Goal: Task Accomplishment & Management: Manage account settings

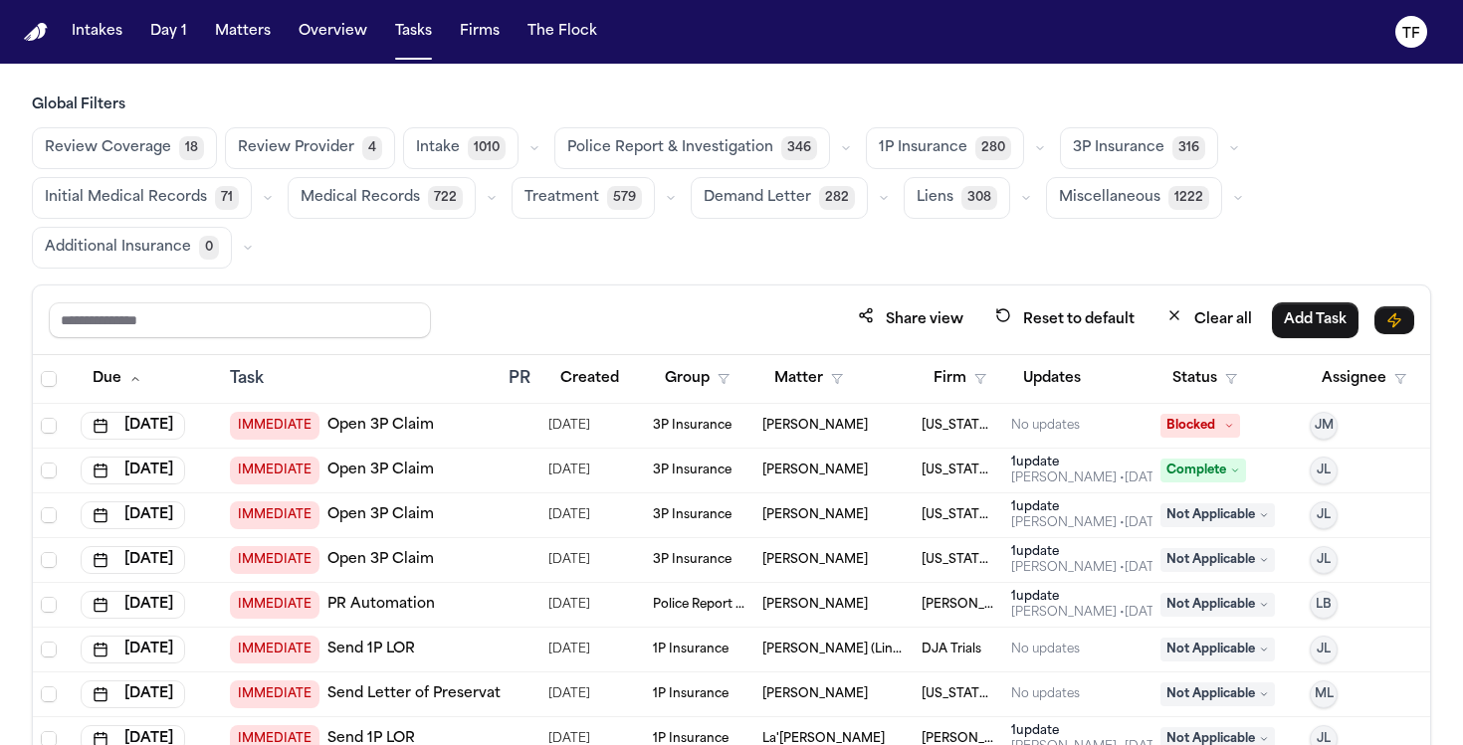
click at [247, 55] on nav "Intakes Day 1 Matters Overview Tasks Firms The Flock TF" at bounding box center [731, 32] width 1463 height 64
click at [245, 35] on button "Matters" at bounding box center [243, 32] width 72 height 36
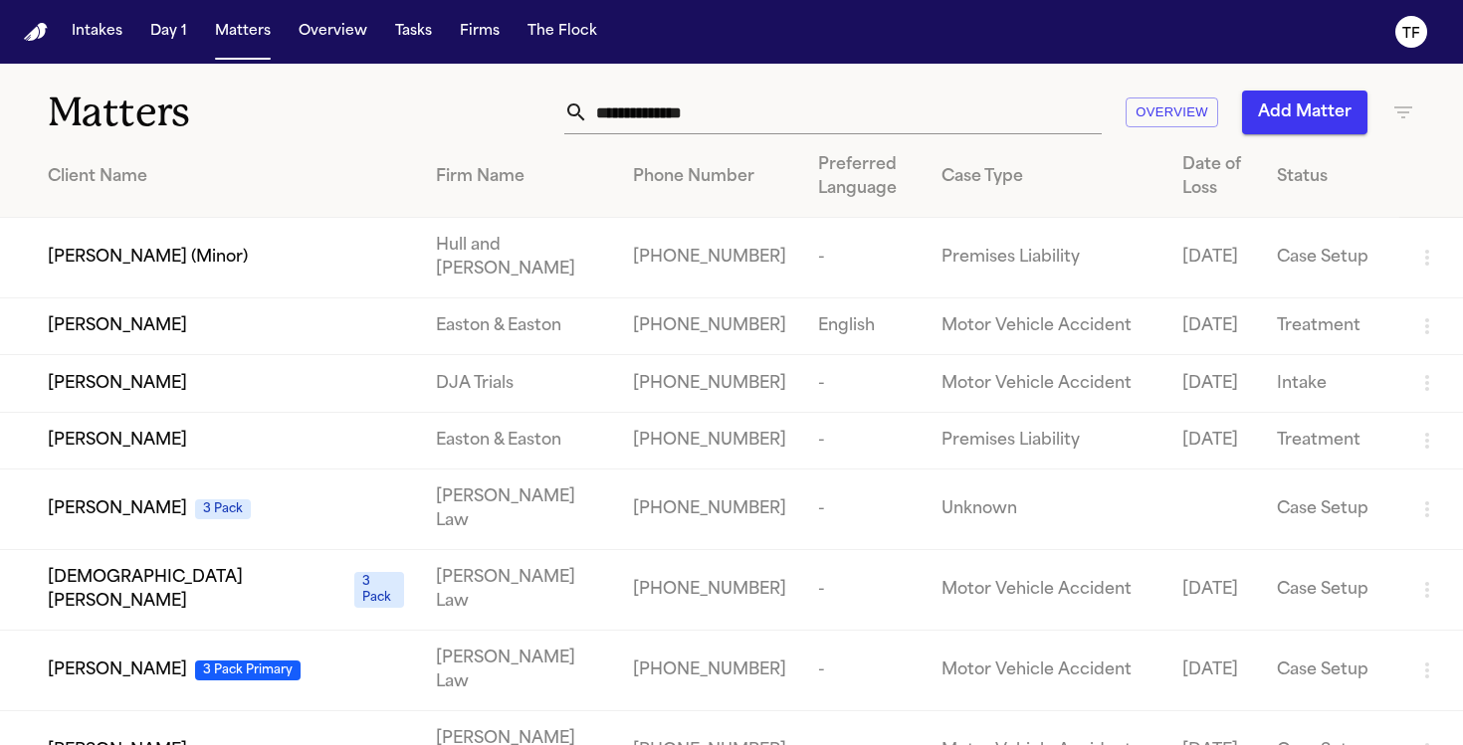
click at [662, 117] on input "text" at bounding box center [845, 113] width 514 height 44
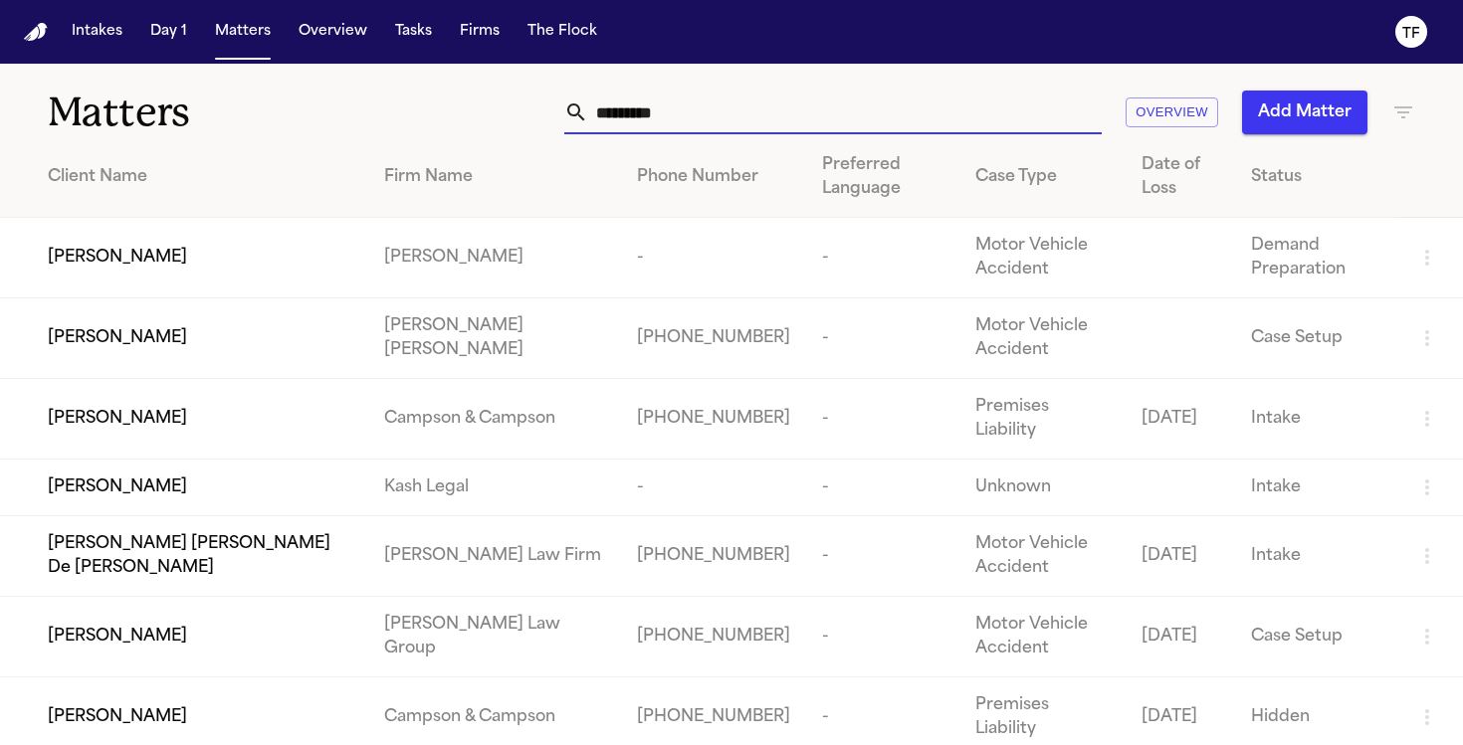
type input "********"
click at [126, 496] on span "[PERSON_NAME]" at bounding box center [117, 488] width 139 height 24
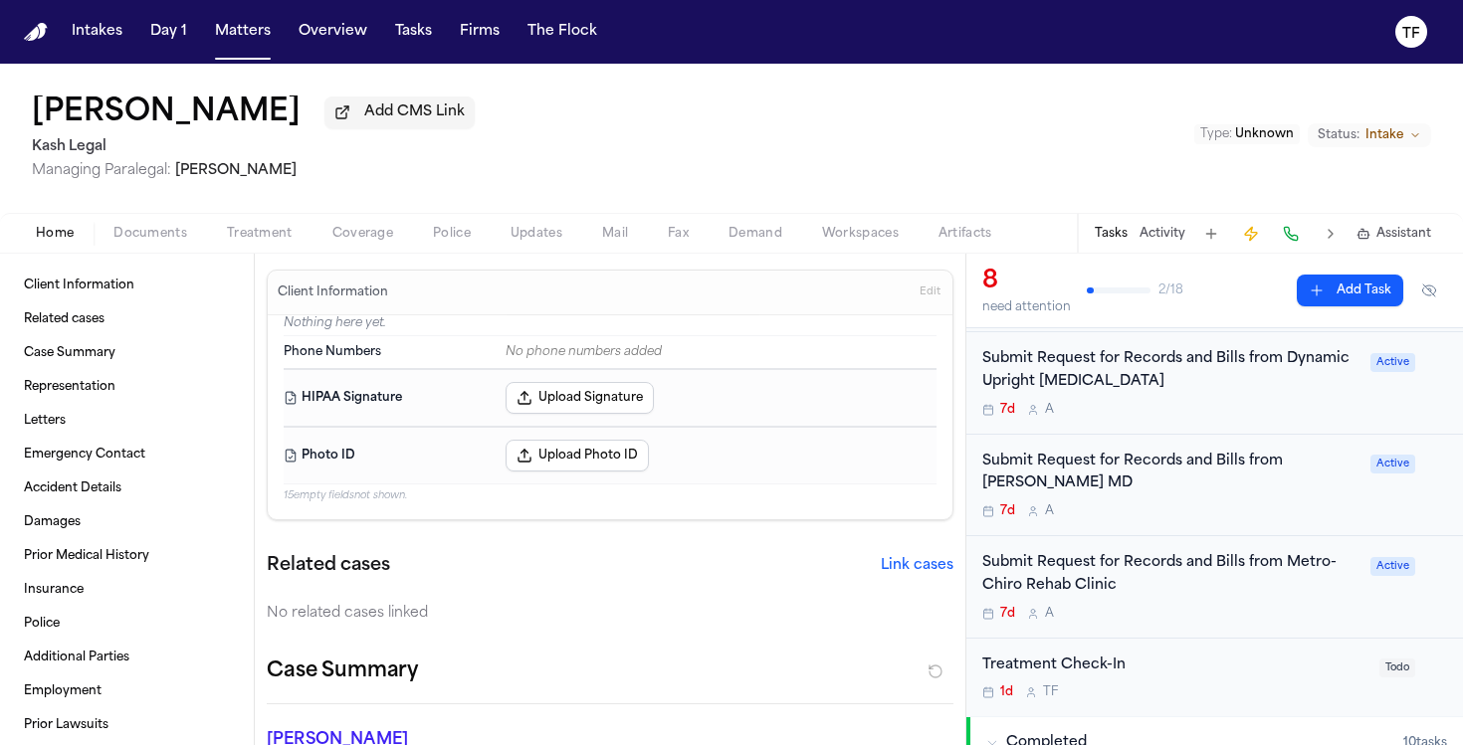
scroll to position [526, 0]
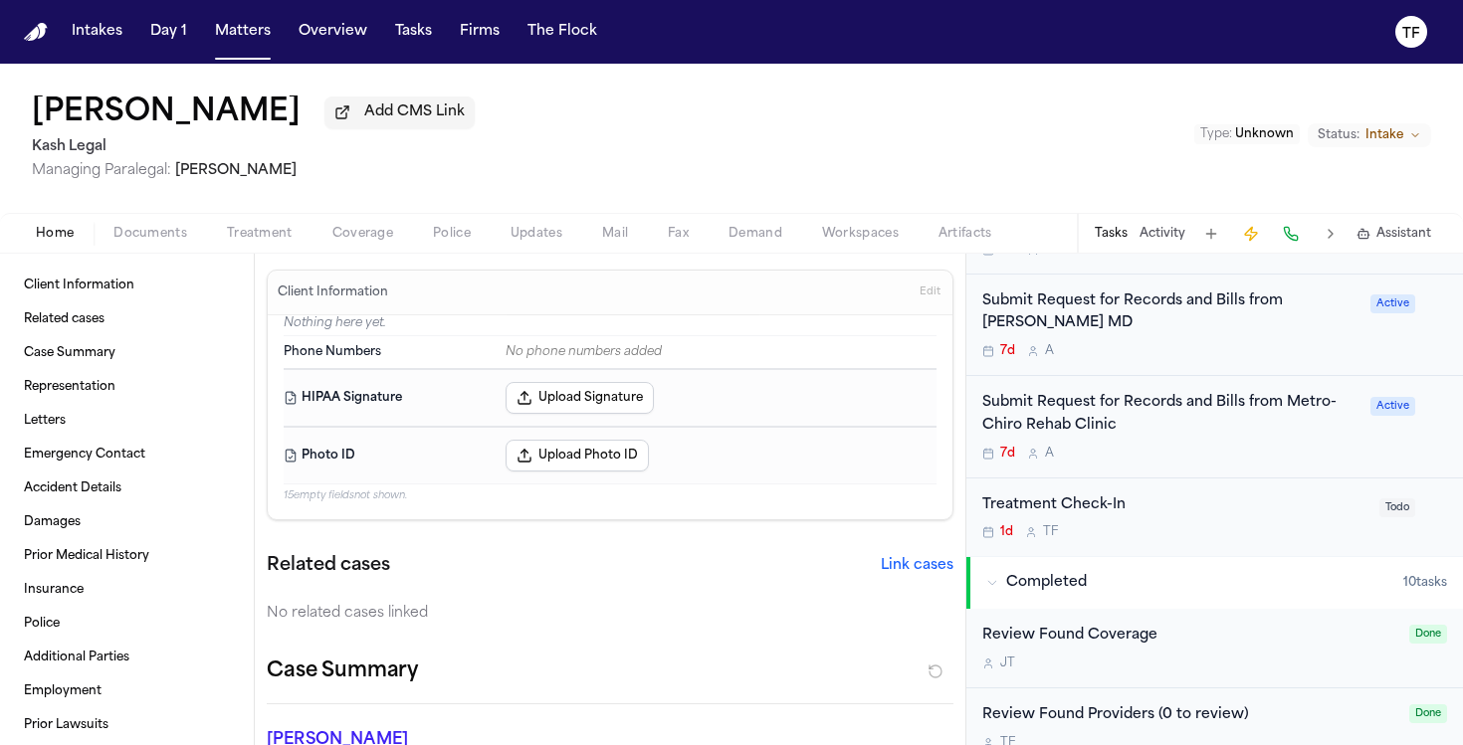
click at [1086, 314] on div "Submit Request for Records and Bills from Dr. Daniel Ganjian MD" at bounding box center [1170, 314] width 376 height 46
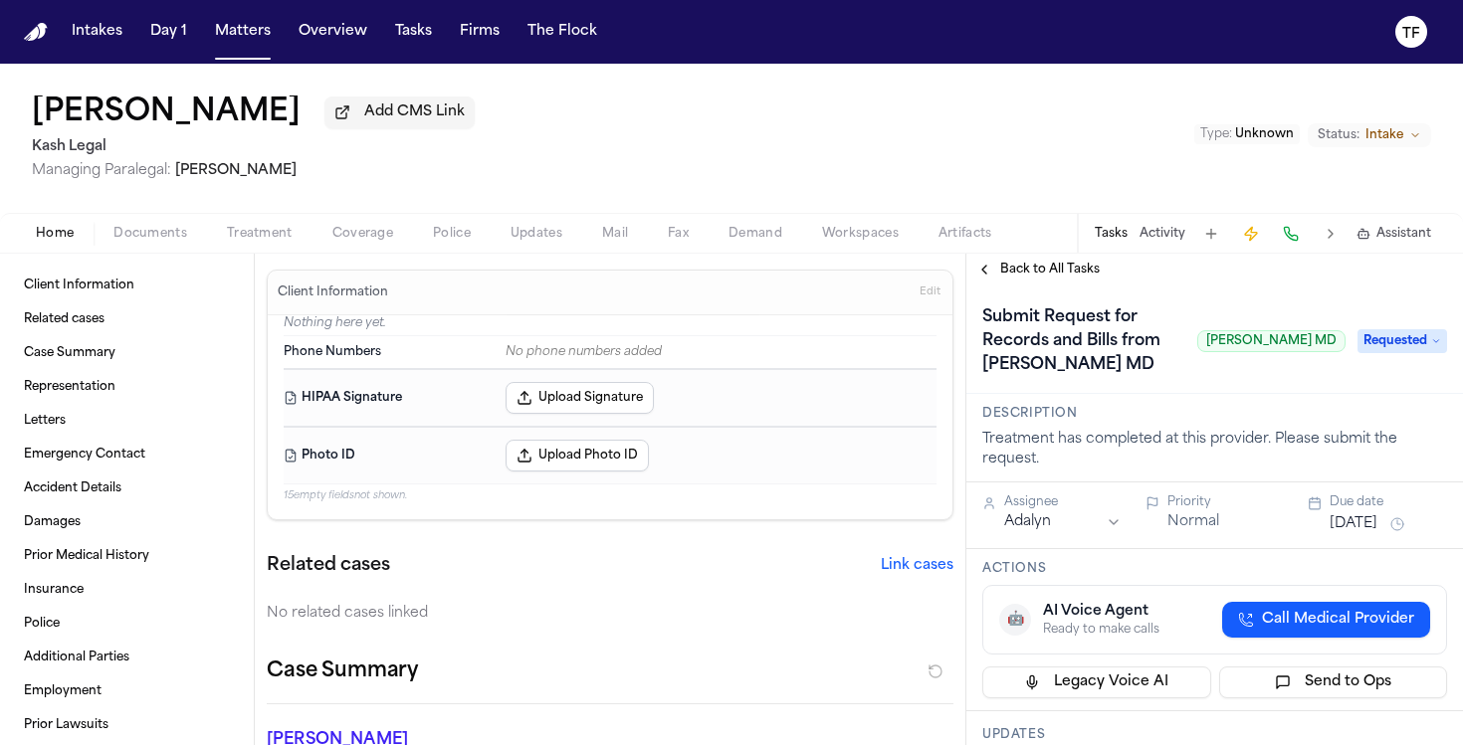
click at [1388, 348] on span "Requested" at bounding box center [1403, 341] width 90 height 24
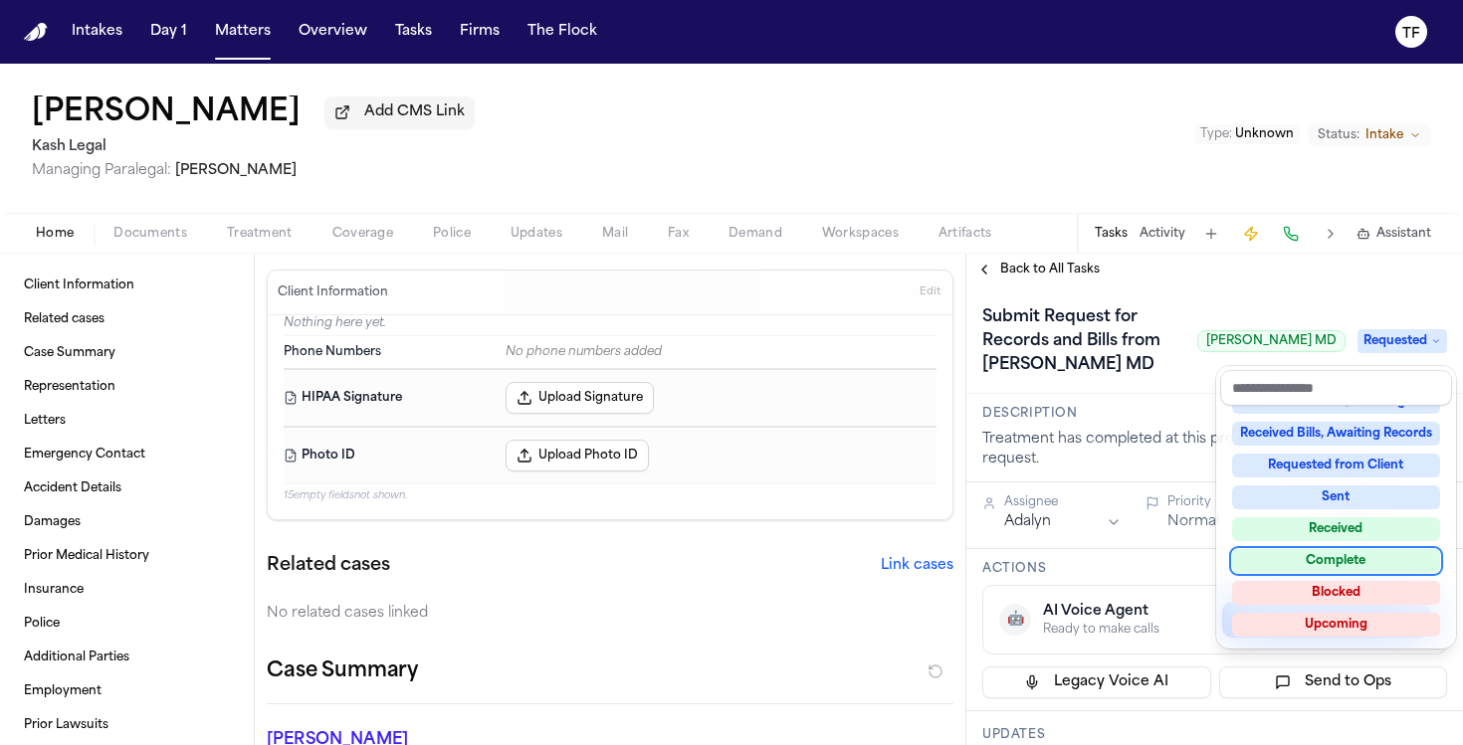
click at [1358, 556] on div "Complete" at bounding box center [1336, 561] width 208 height 24
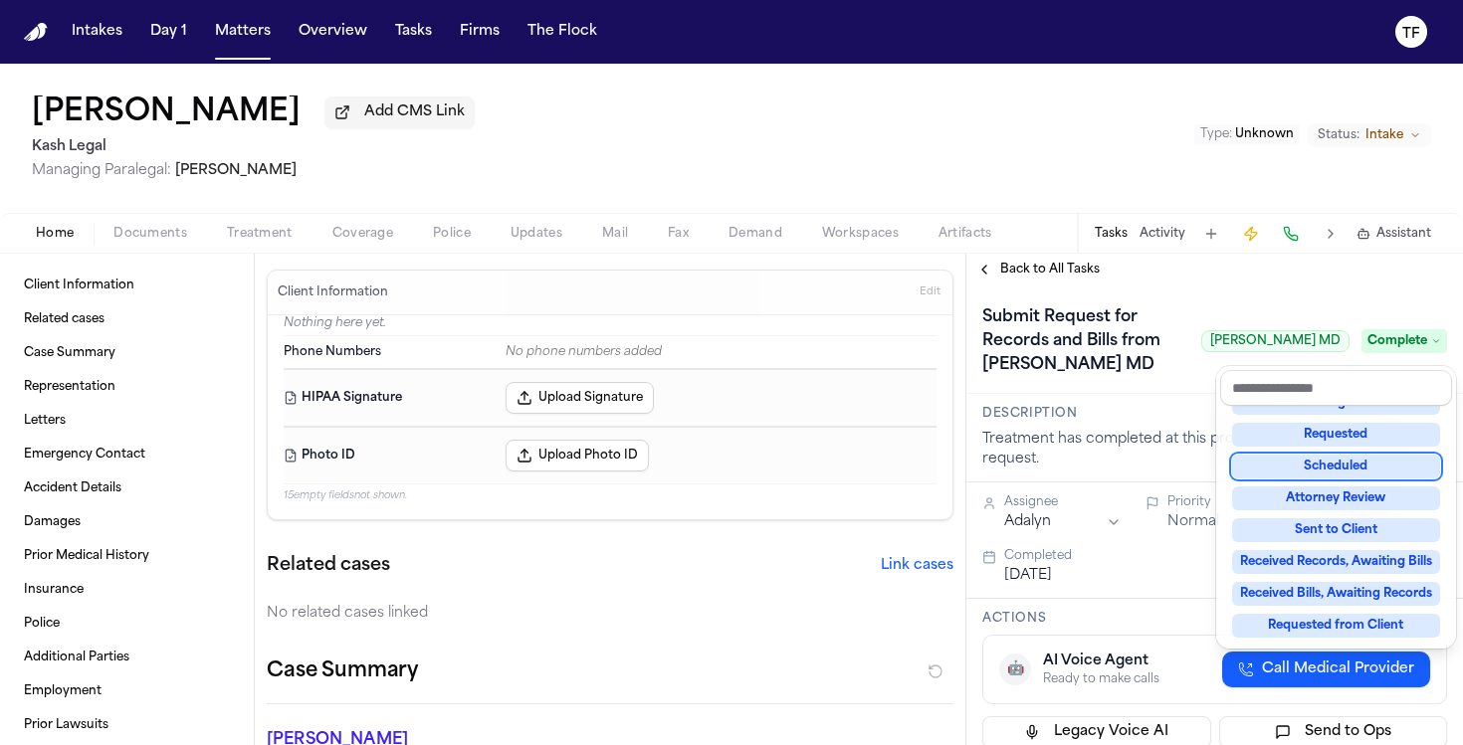
click at [1018, 288] on div "**********" at bounding box center [1214, 500] width 497 height 492
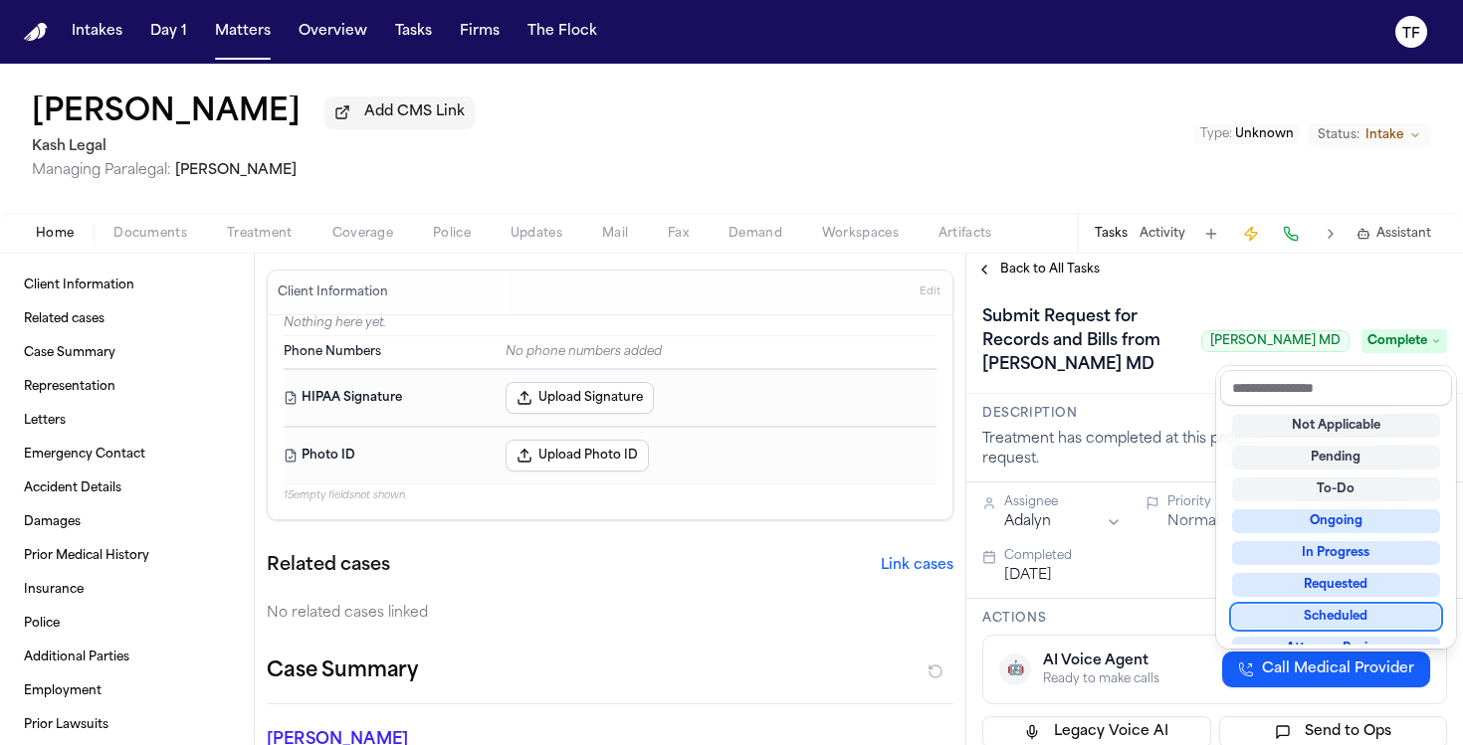
click at [1007, 276] on span "Back to All Tasks" at bounding box center [1050, 270] width 100 height 16
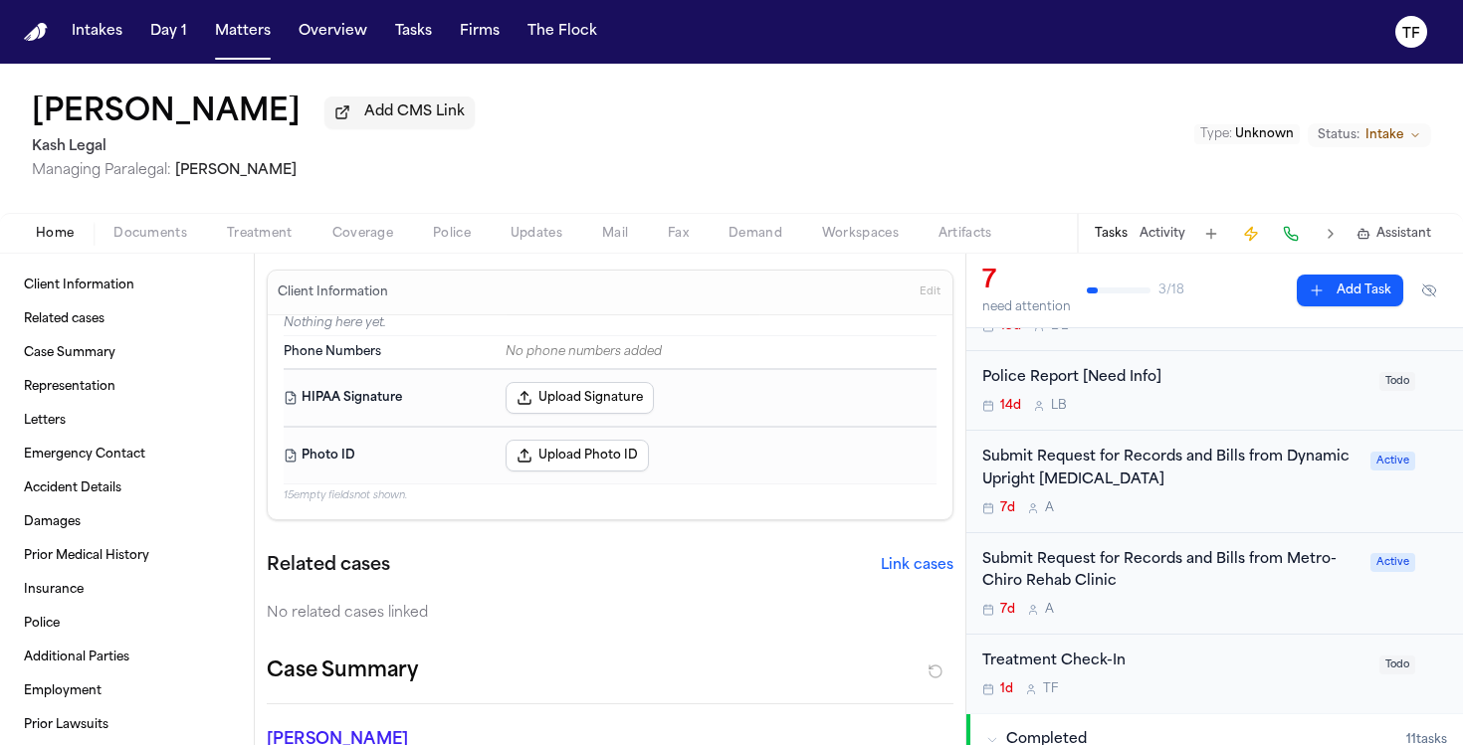
scroll to position [299, 0]
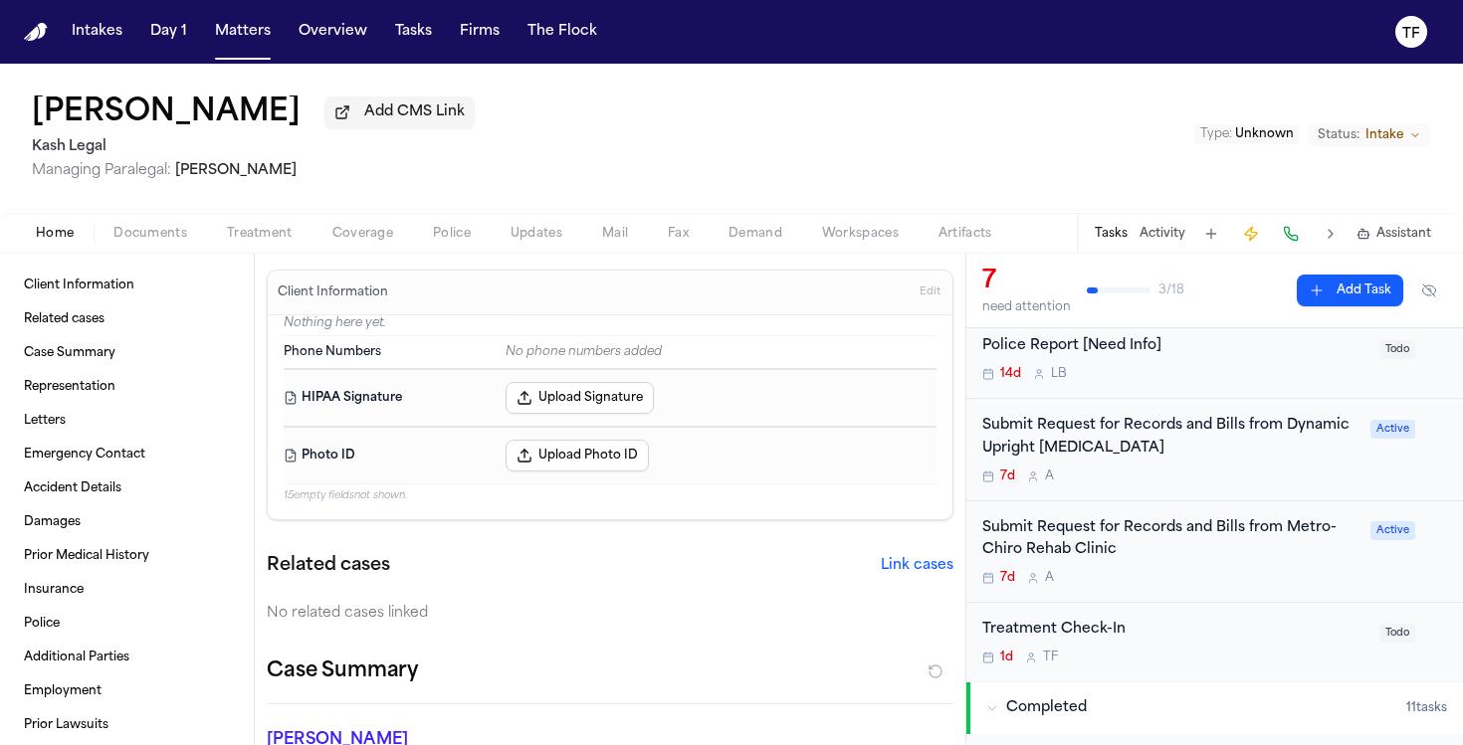
click at [1144, 461] on div "Submit Request for Records and Bills from Dynamic Upright [MEDICAL_DATA]" at bounding box center [1170, 438] width 376 height 46
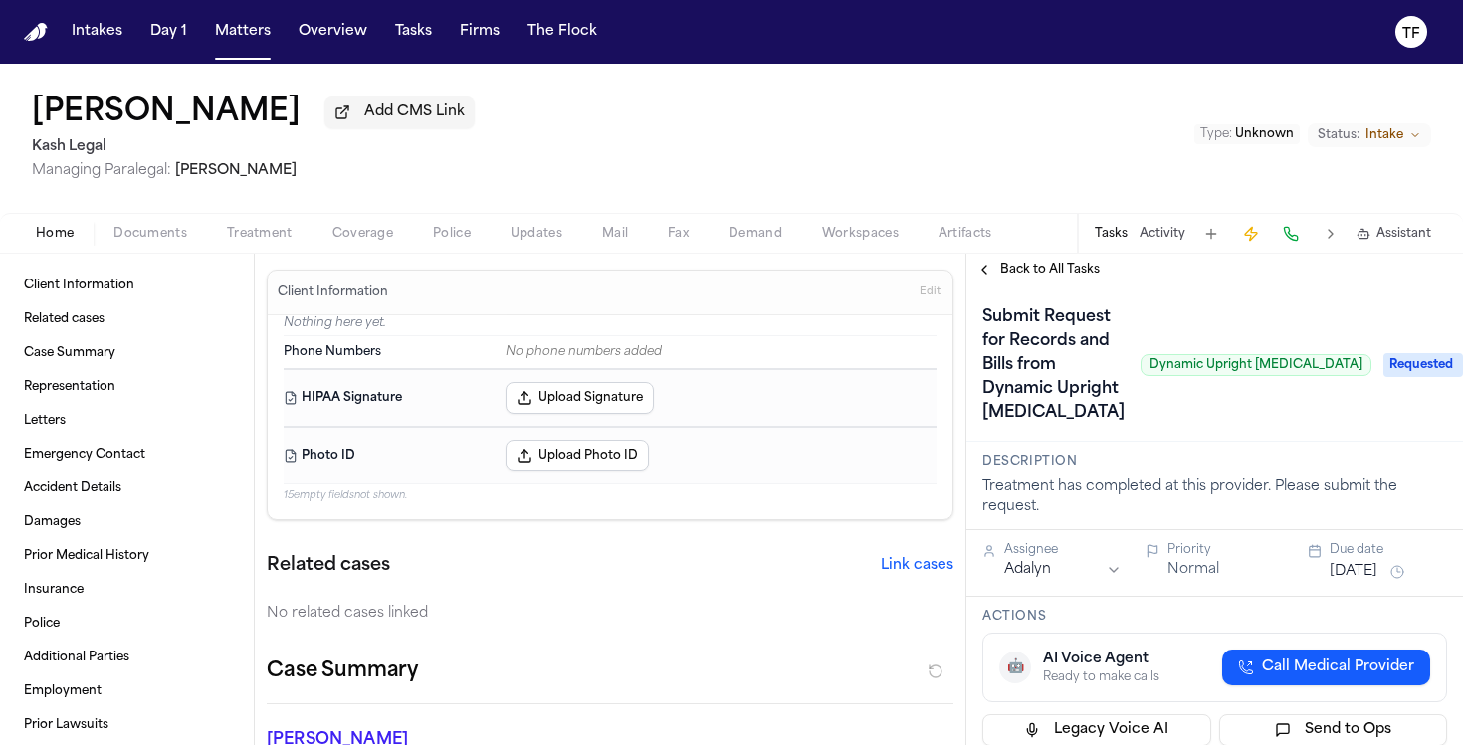
click at [1383, 353] on span "Requested" at bounding box center [1423, 365] width 80 height 24
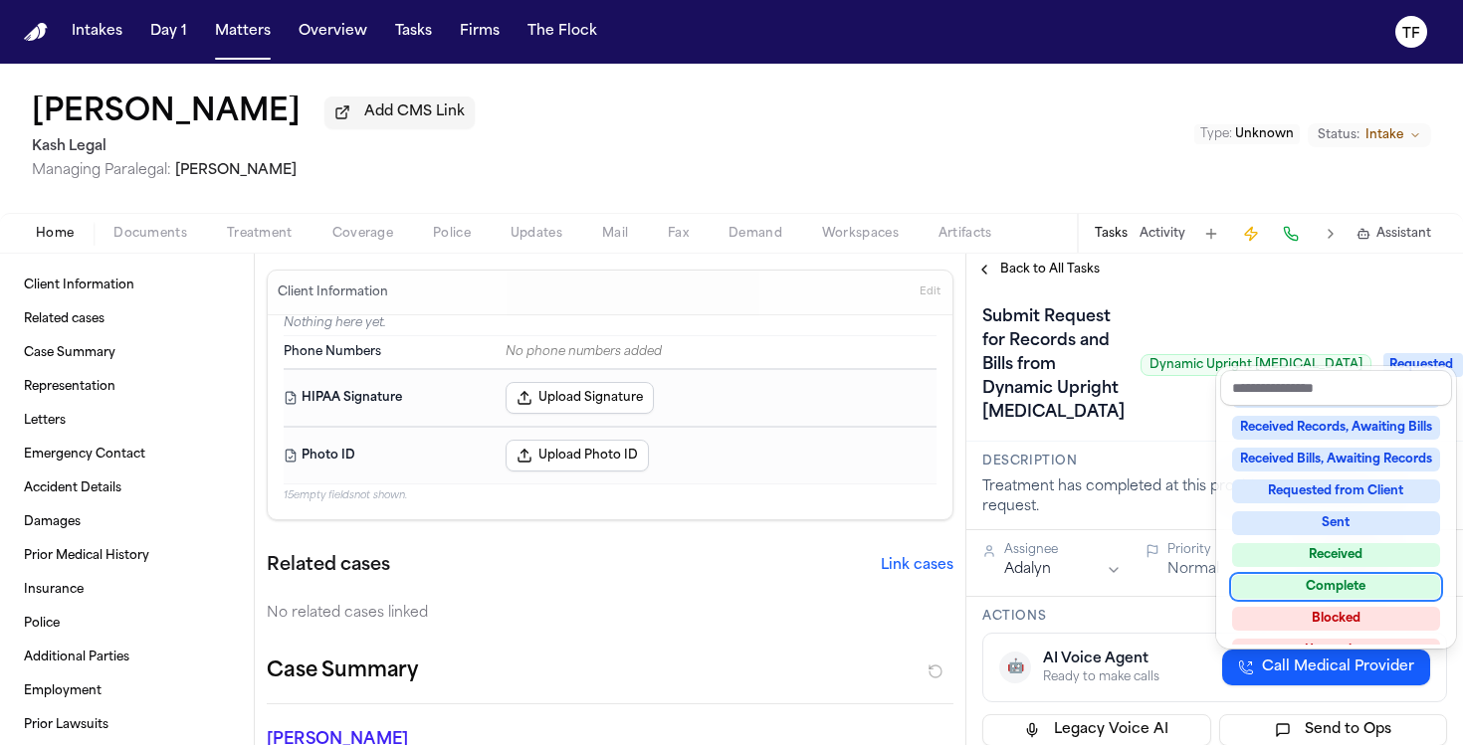
click at [1343, 578] on div "Complete" at bounding box center [1336, 587] width 208 height 24
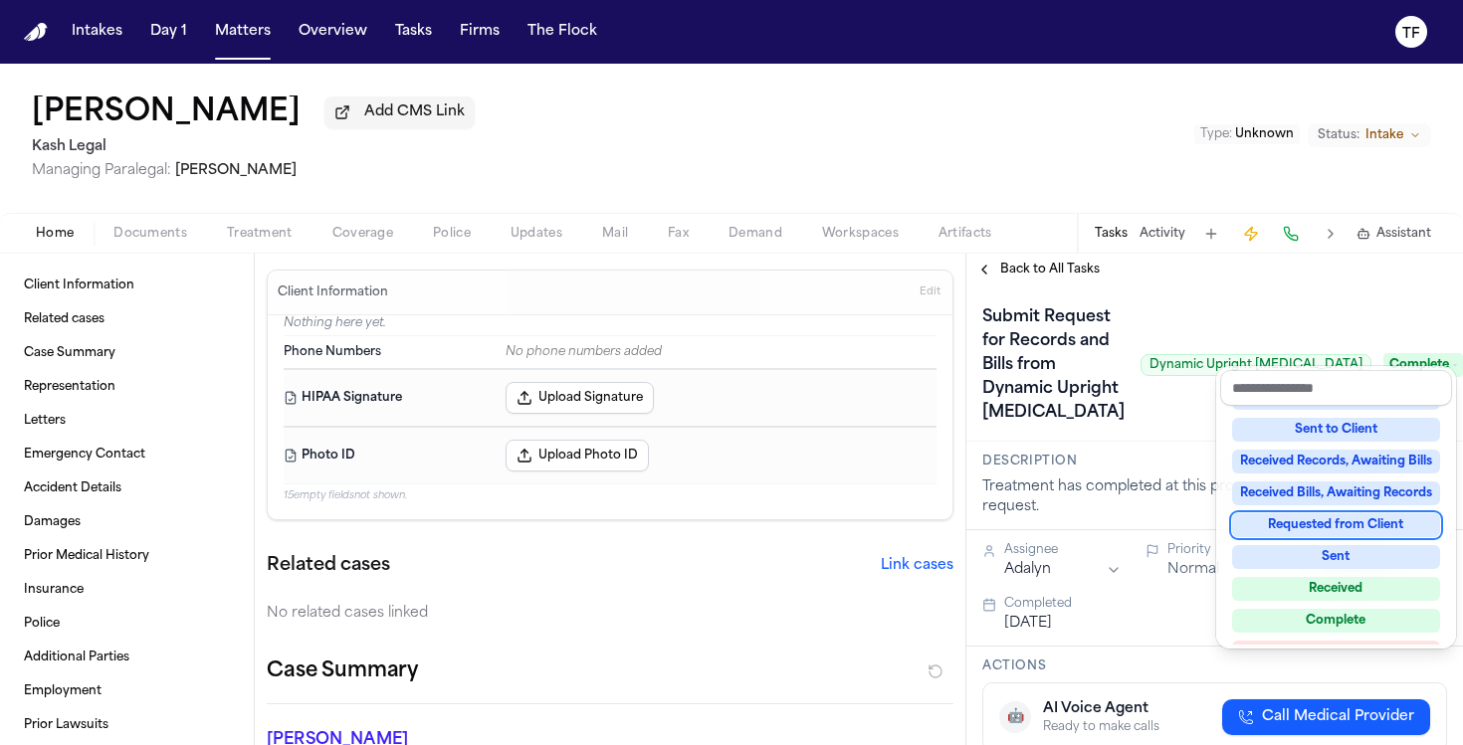
click at [1004, 277] on div "**********" at bounding box center [1214, 500] width 497 height 492
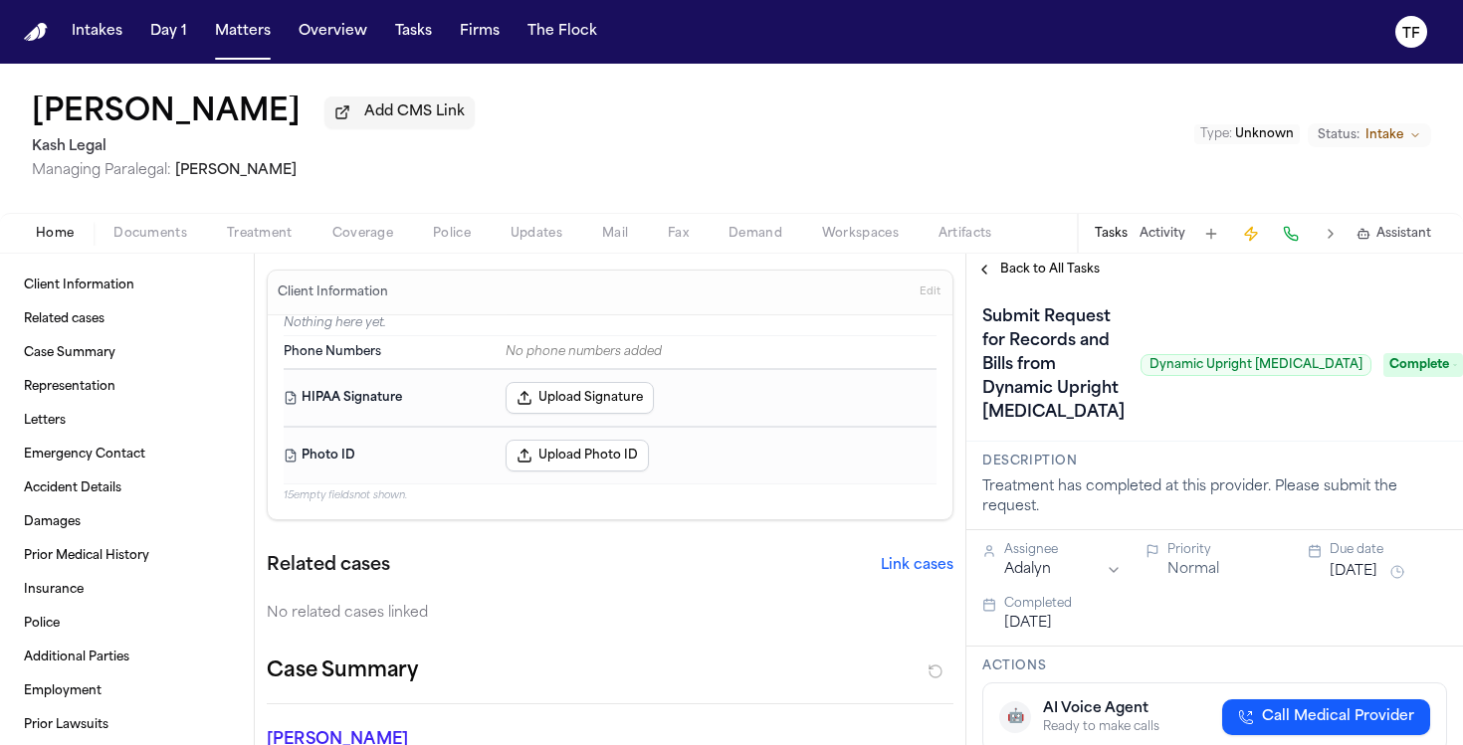
click at [985, 278] on button "Back to All Tasks" at bounding box center [1037, 270] width 143 height 16
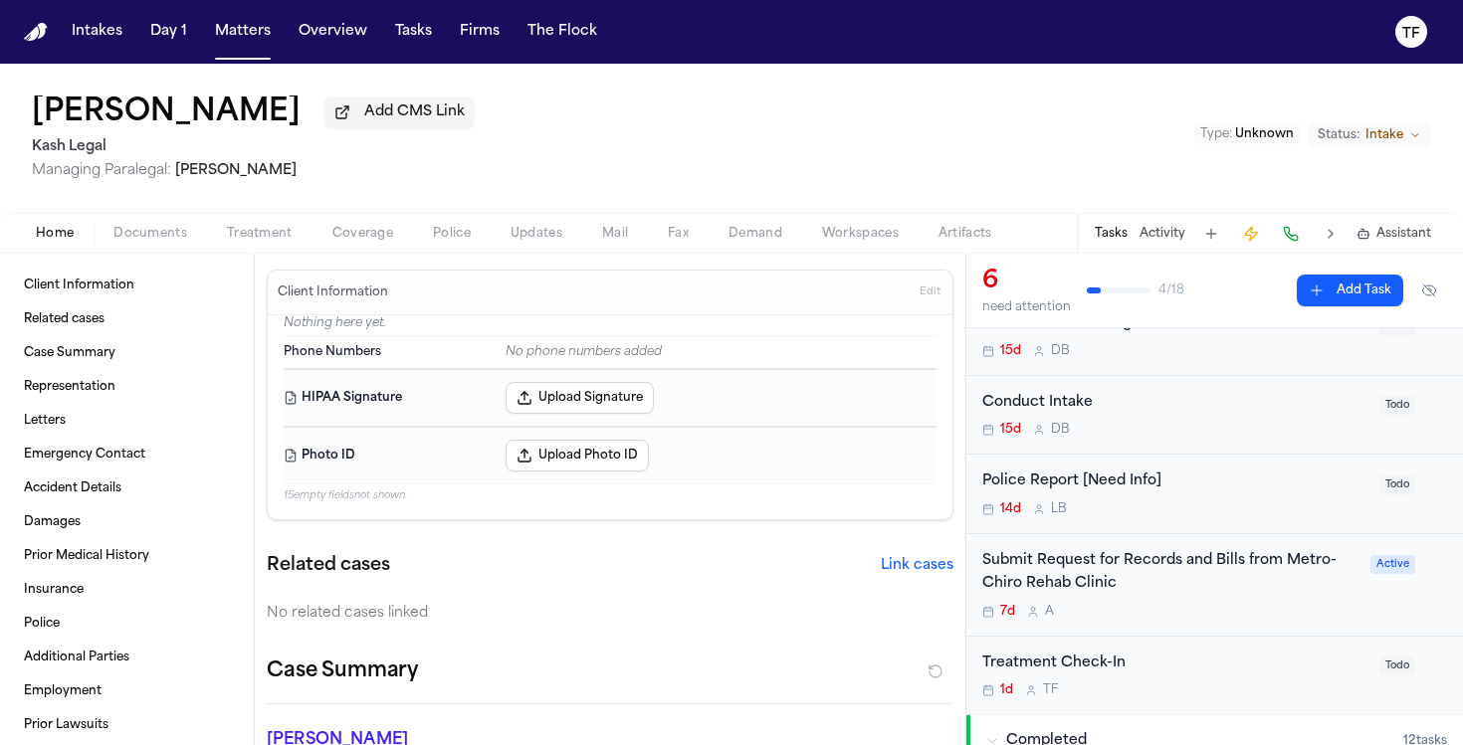
scroll to position [213, 0]
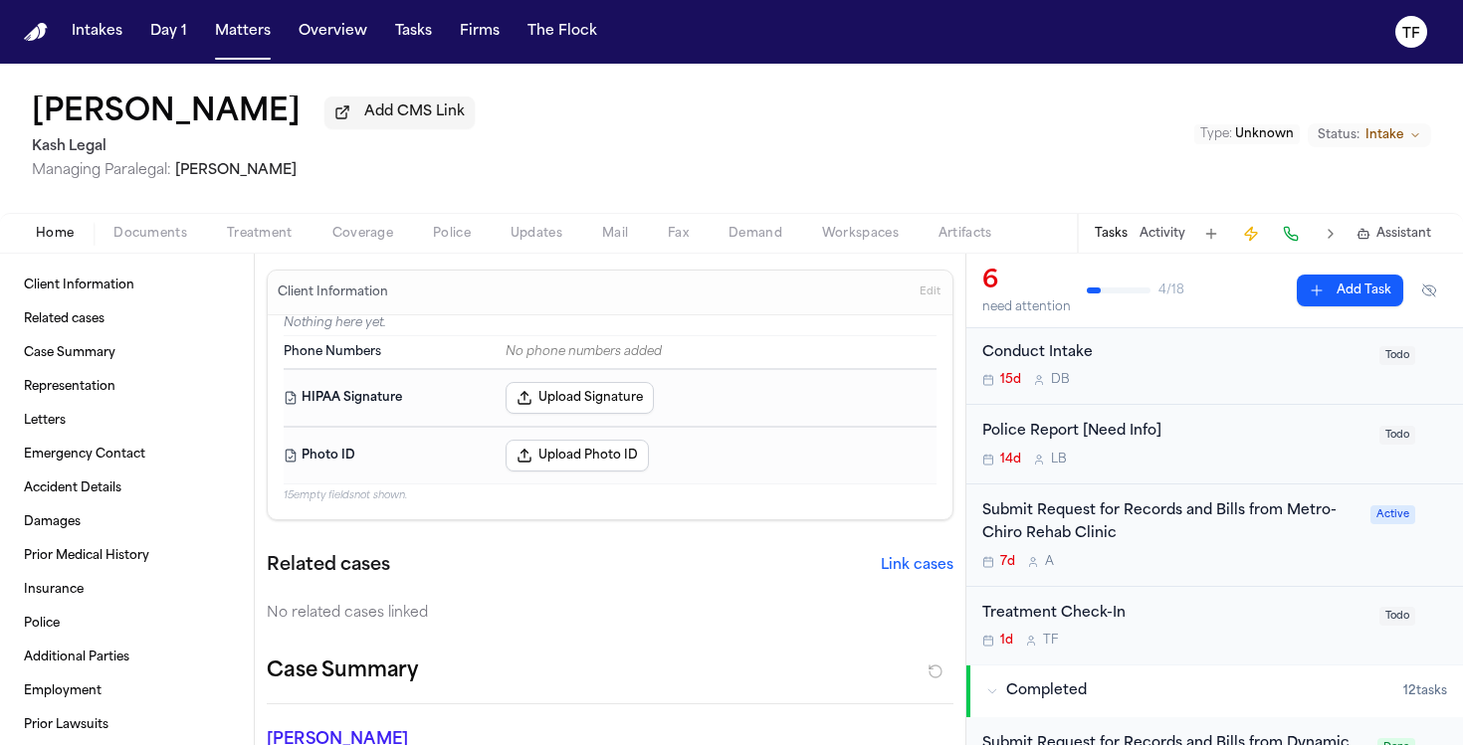
click at [1159, 516] on div "Submit Request for Records and Bills from Metro-Chiro Rehab Clinic" at bounding box center [1170, 524] width 376 height 46
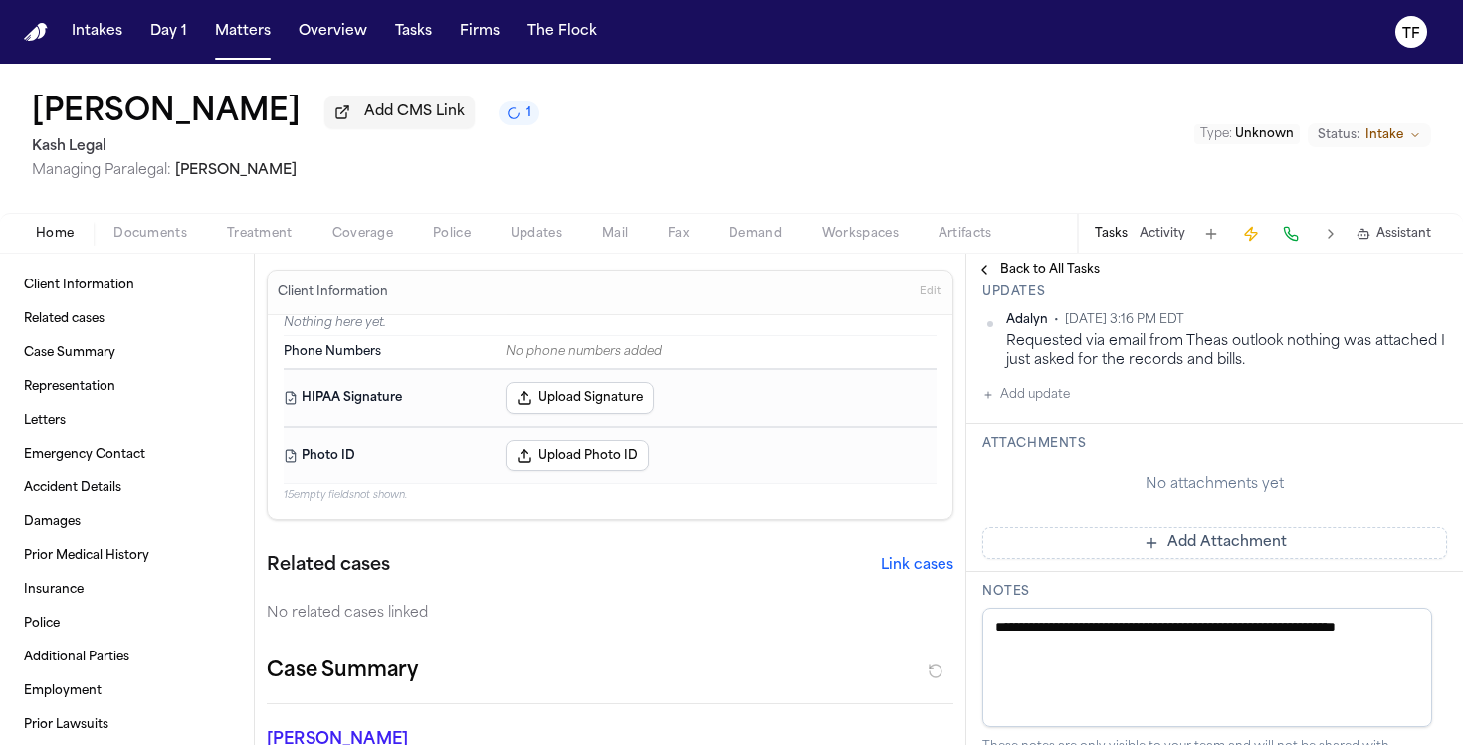
scroll to position [454, 0]
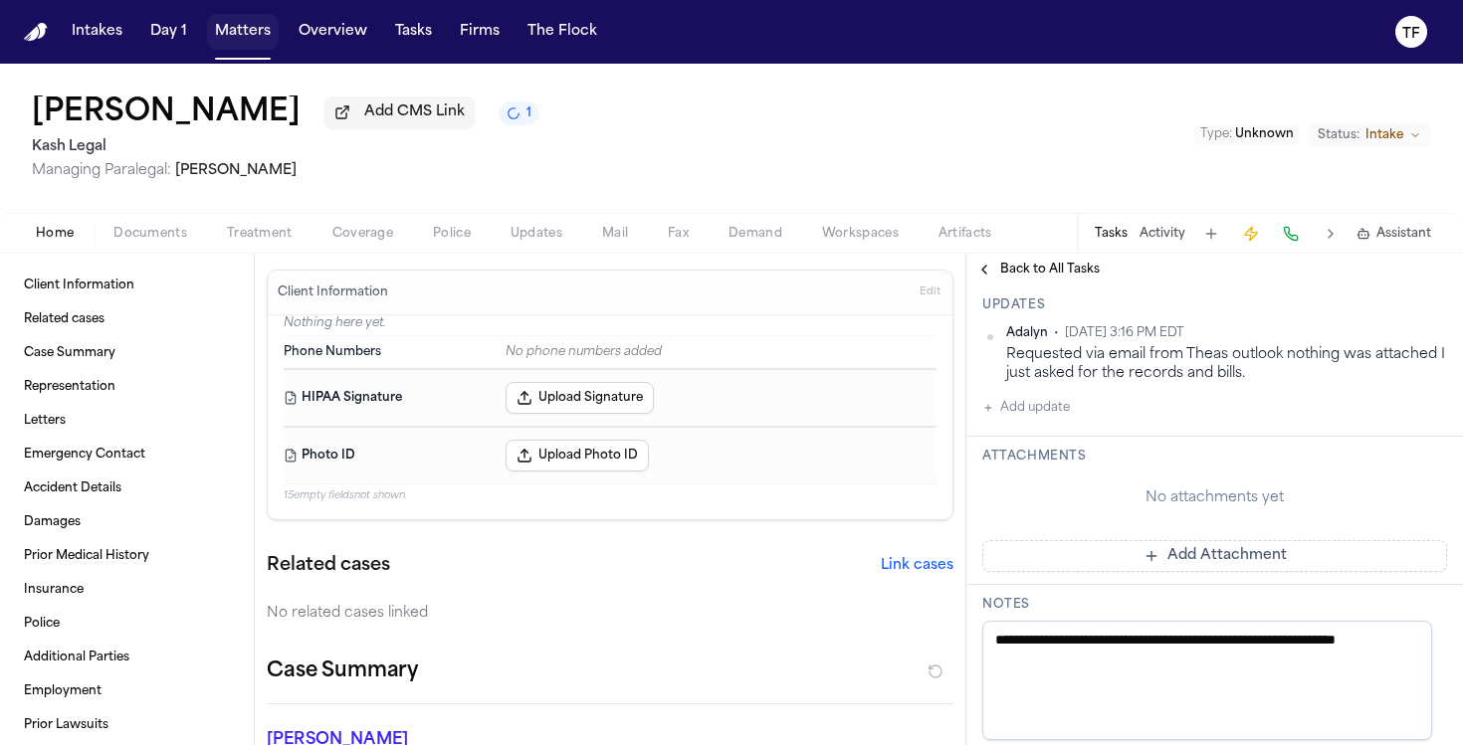
click at [243, 32] on button "Matters" at bounding box center [243, 32] width 72 height 36
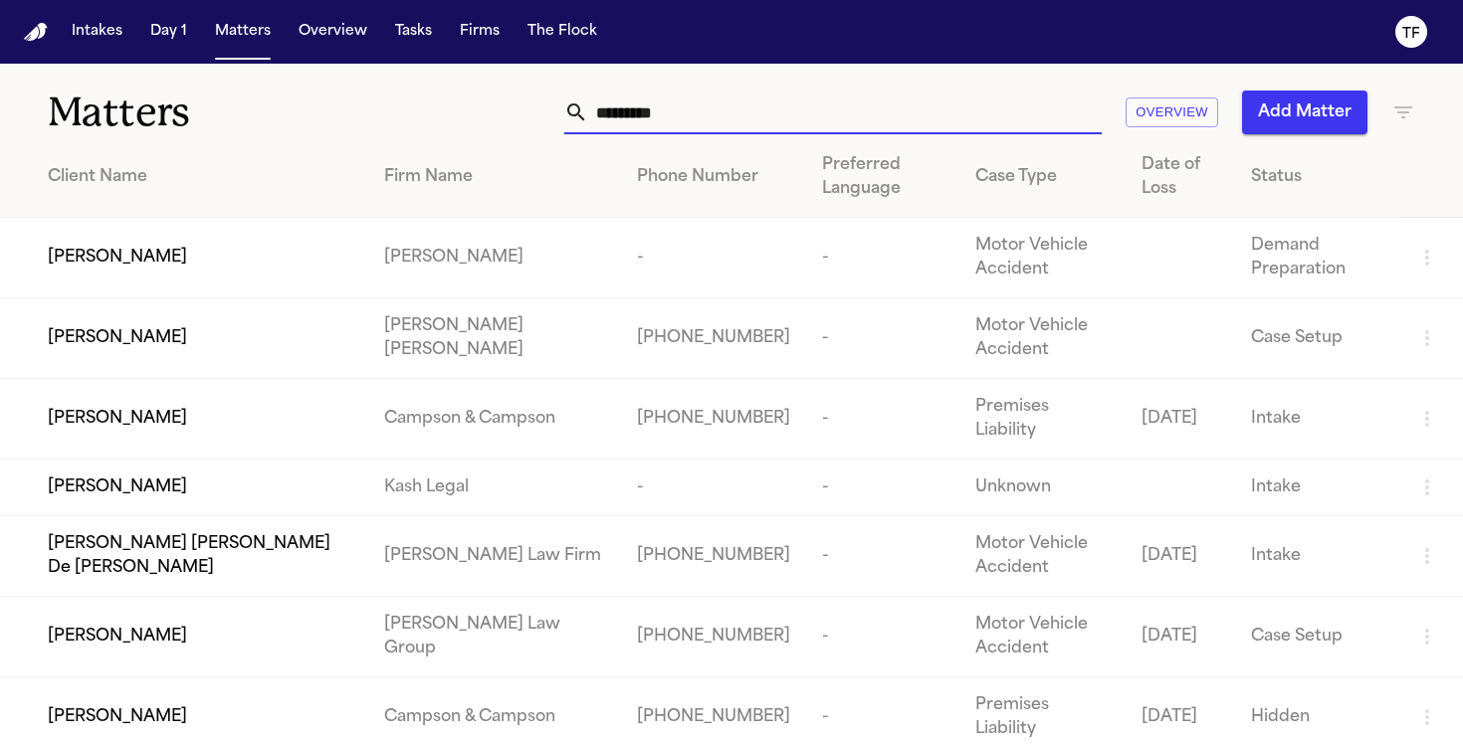
click at [751, 120] on input "********" at bounding box center [845, 113] width 514 height 44
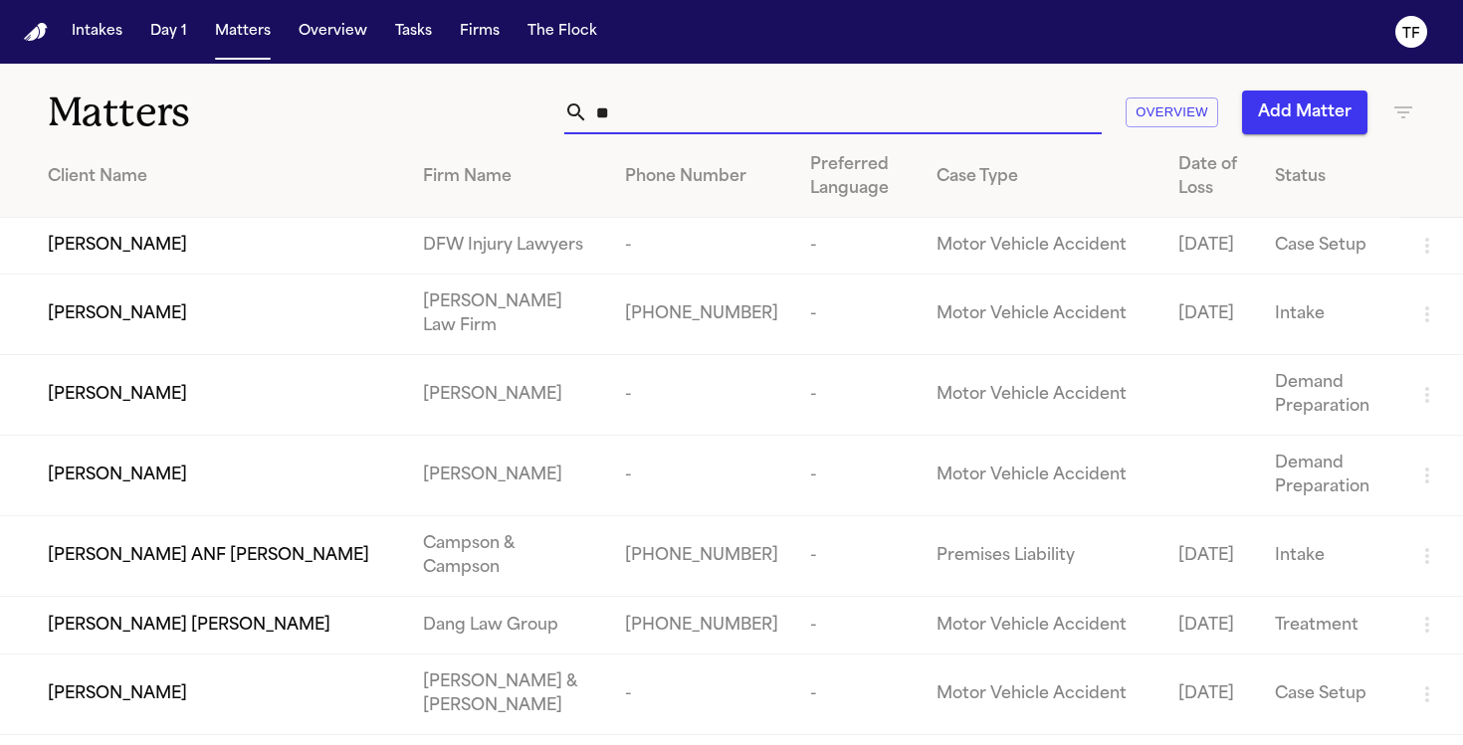
type input "*"
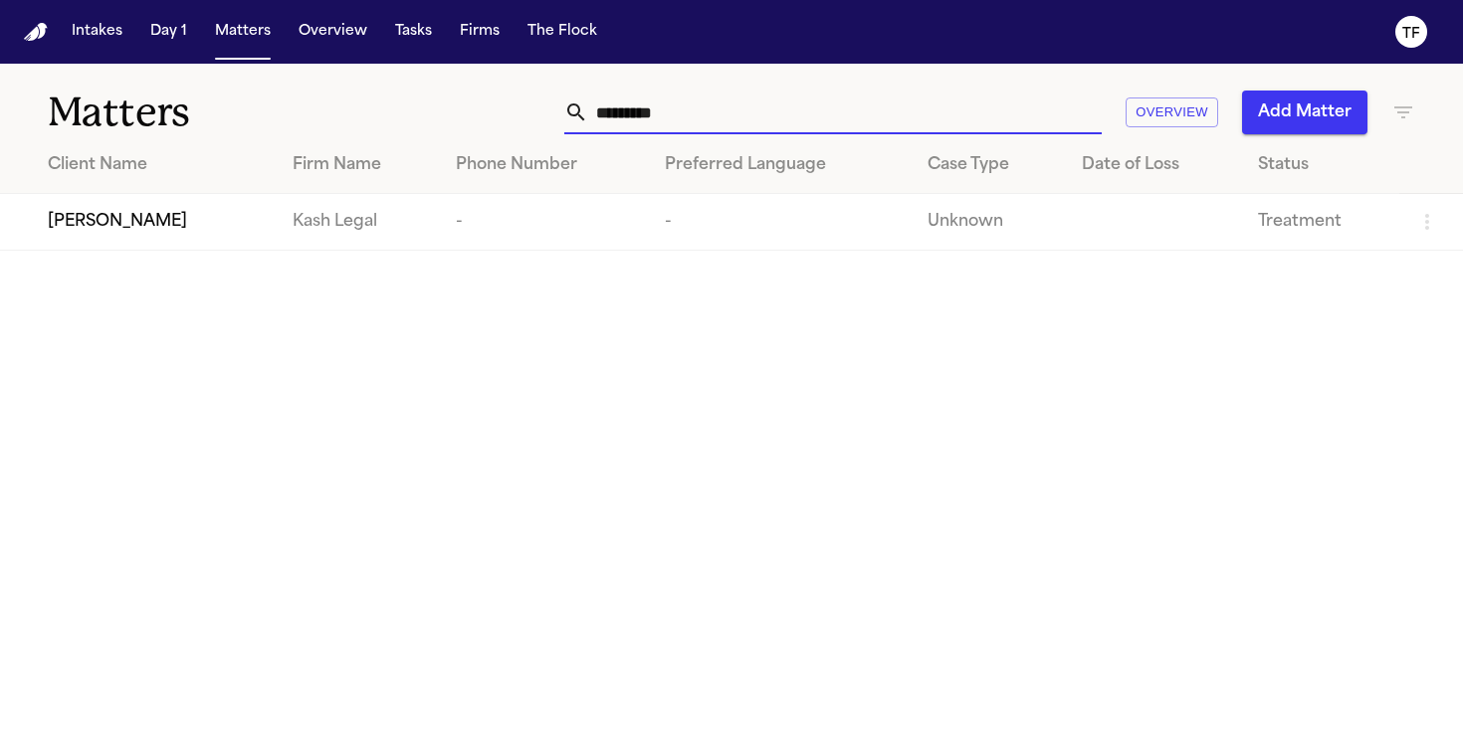
type input "*********"
click at [89, 227] on span "[PERSON_NAME]" at bounding box center [117, 222] width 139 height 24
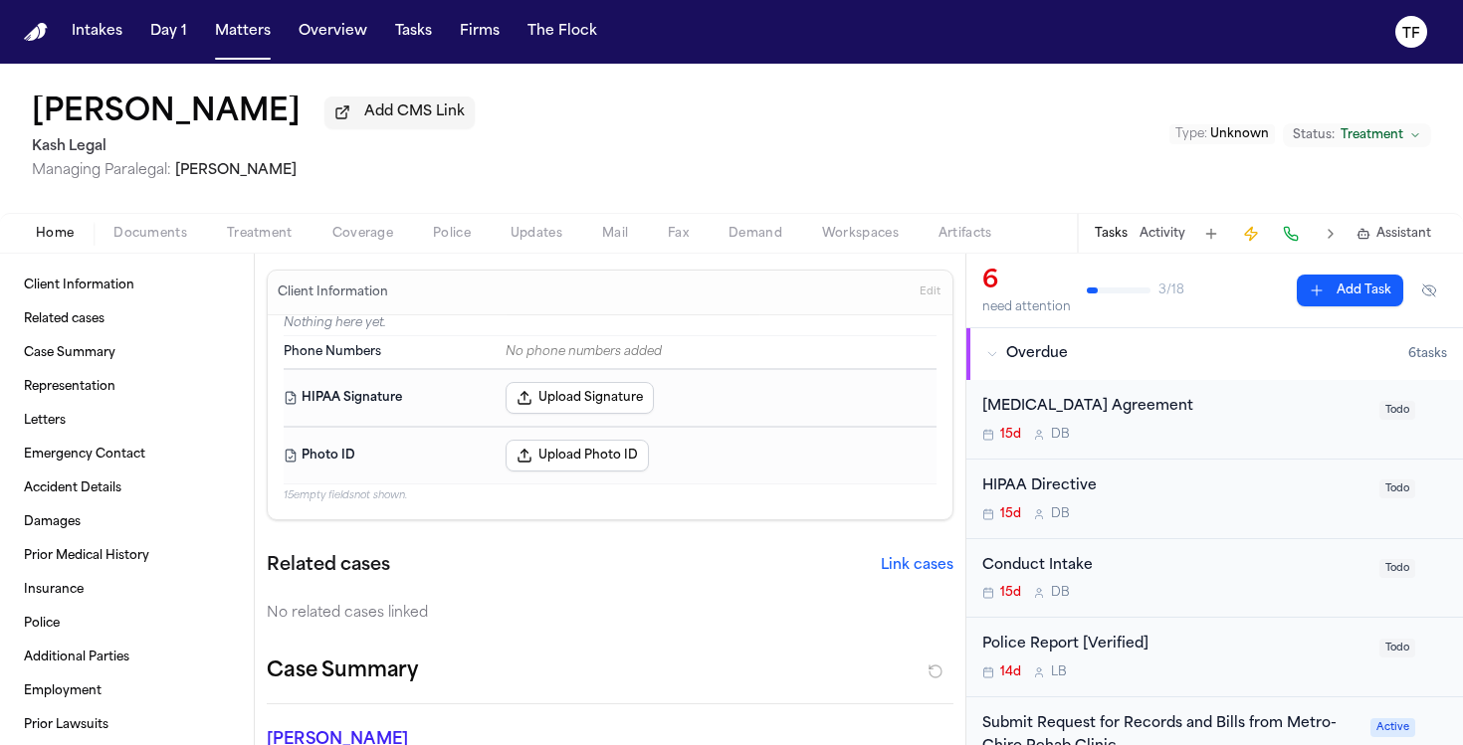
scroll to position [167, 0]
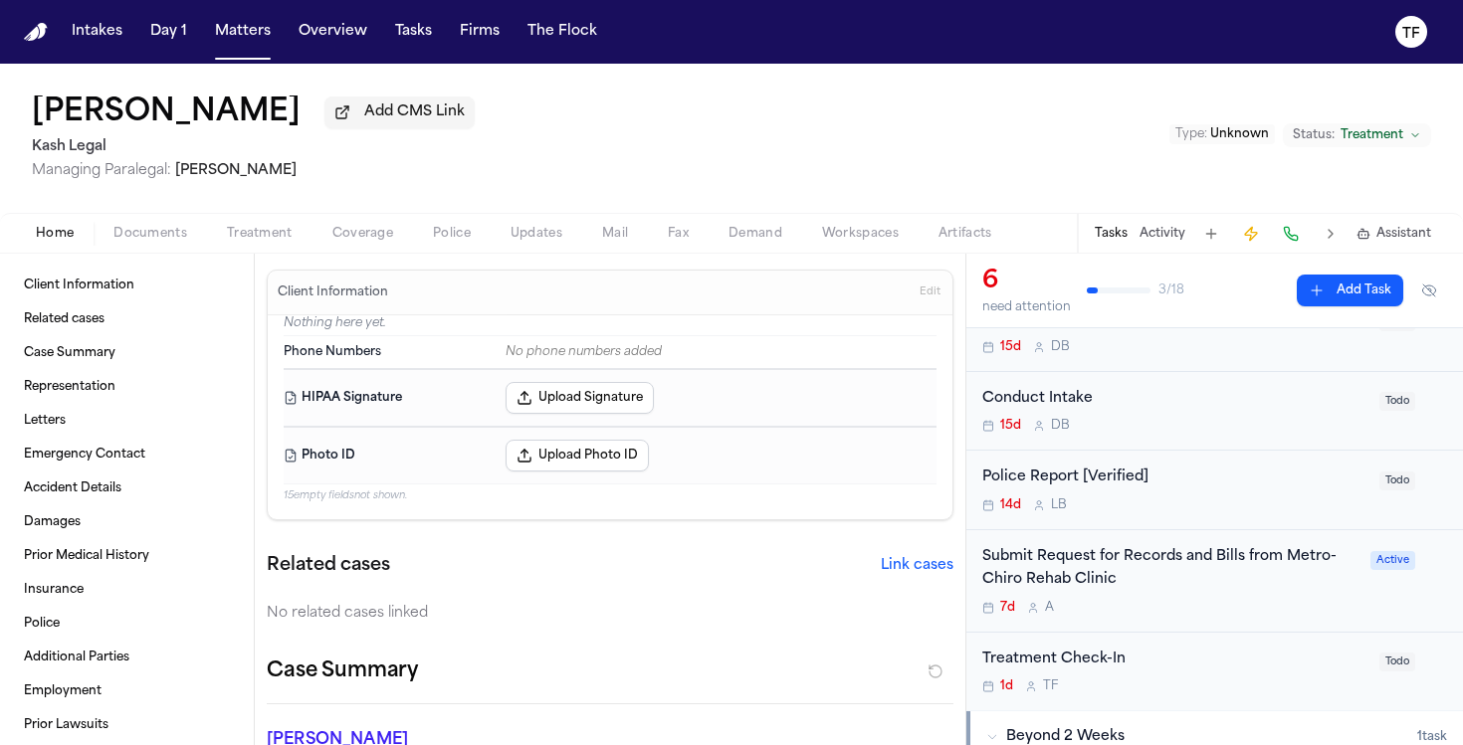
click at [1077, 541] on div "Submit Request for Records and Bills from Metro-Chiro Rehab Clinic 7d A Active" at bounding box center [1214, 581] width 497 height 103
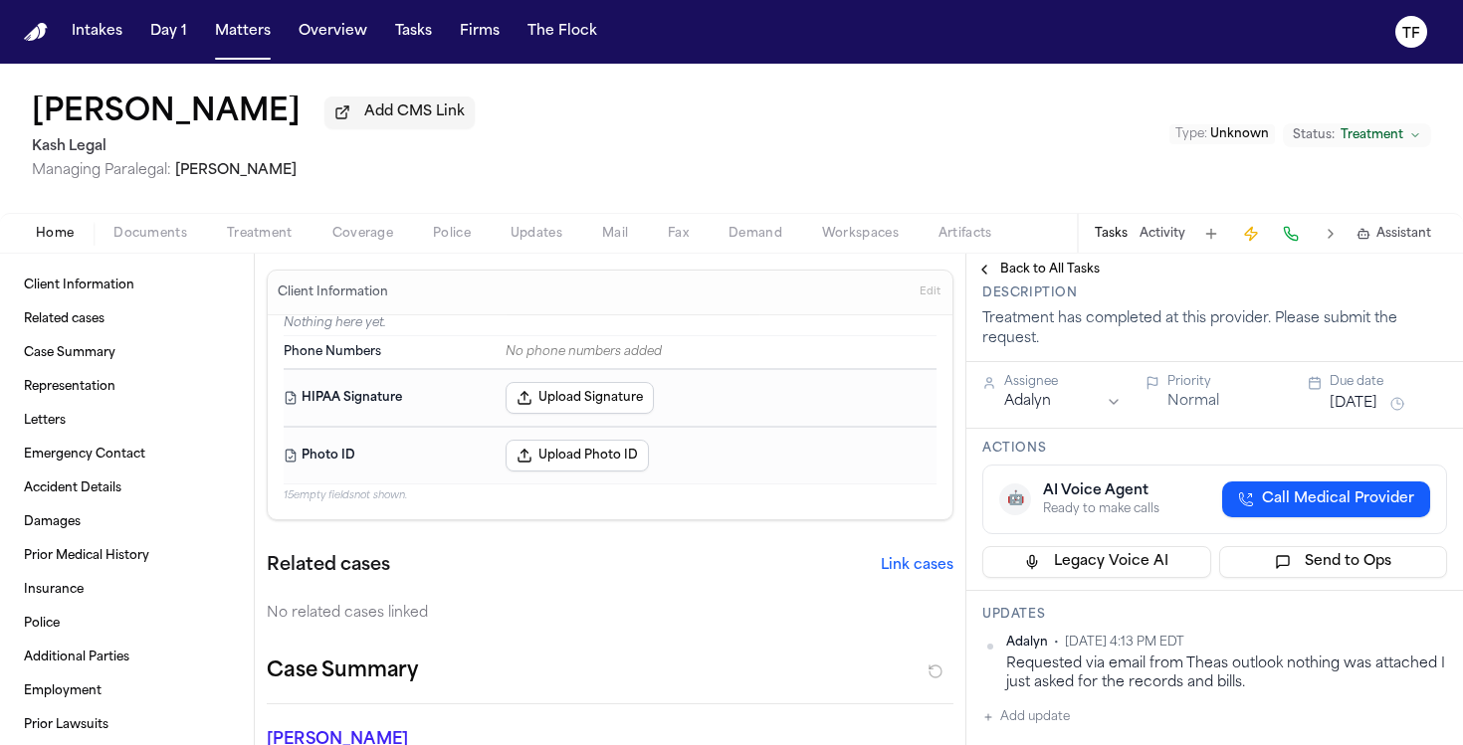
scroll to position [182, 0]
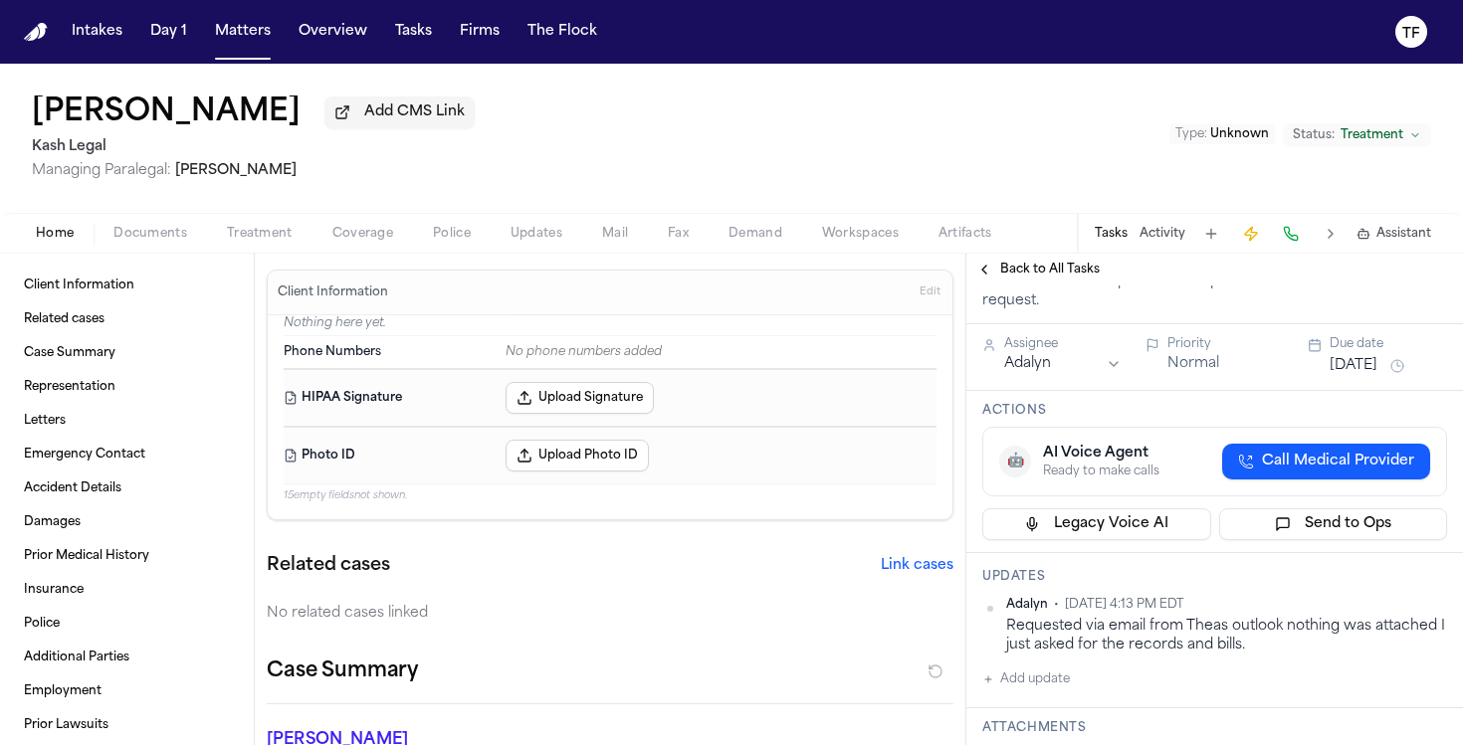
click at [1419, 150] on div "Type : Unknown Status: Treatment" at bounding box center [1300, 138] width 262 height 33
click at [1358, 134] on span "Treatment" at bounding box center [1372, 135] width 63 height 16
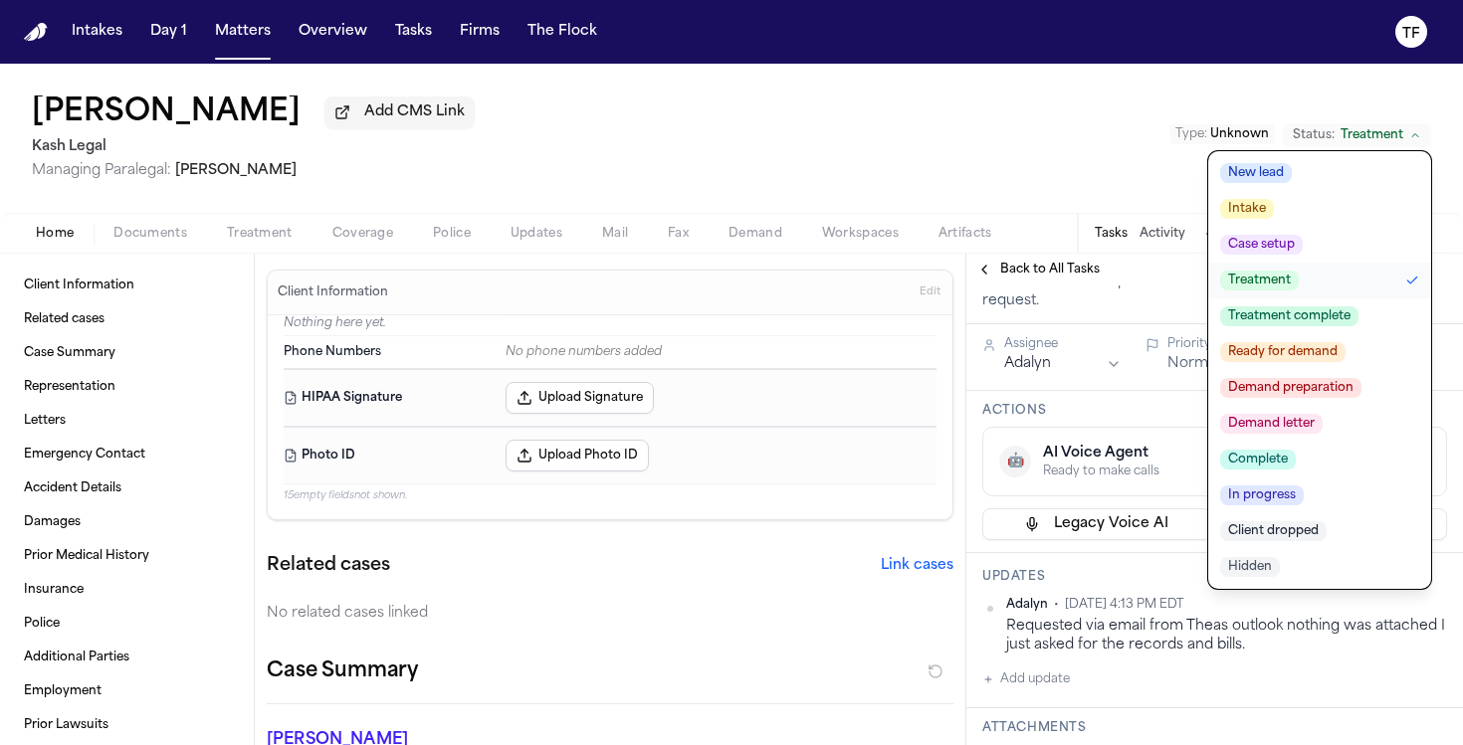
click at [1339, 314] on span "Treatment complete" at bounding box center [1289, 317] width 138 height 20
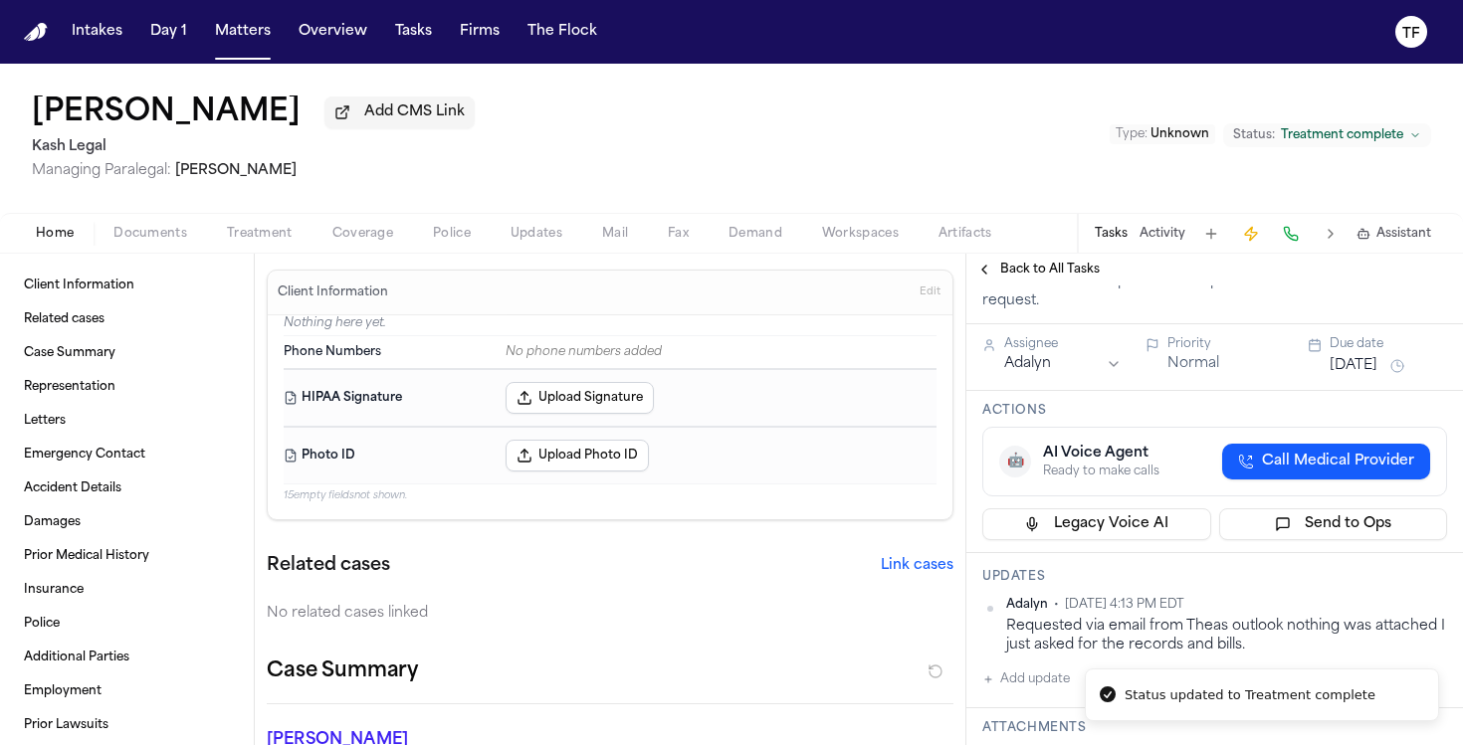
click at [241, 58] on span at bounding box center [243, 59] width 56 height 2
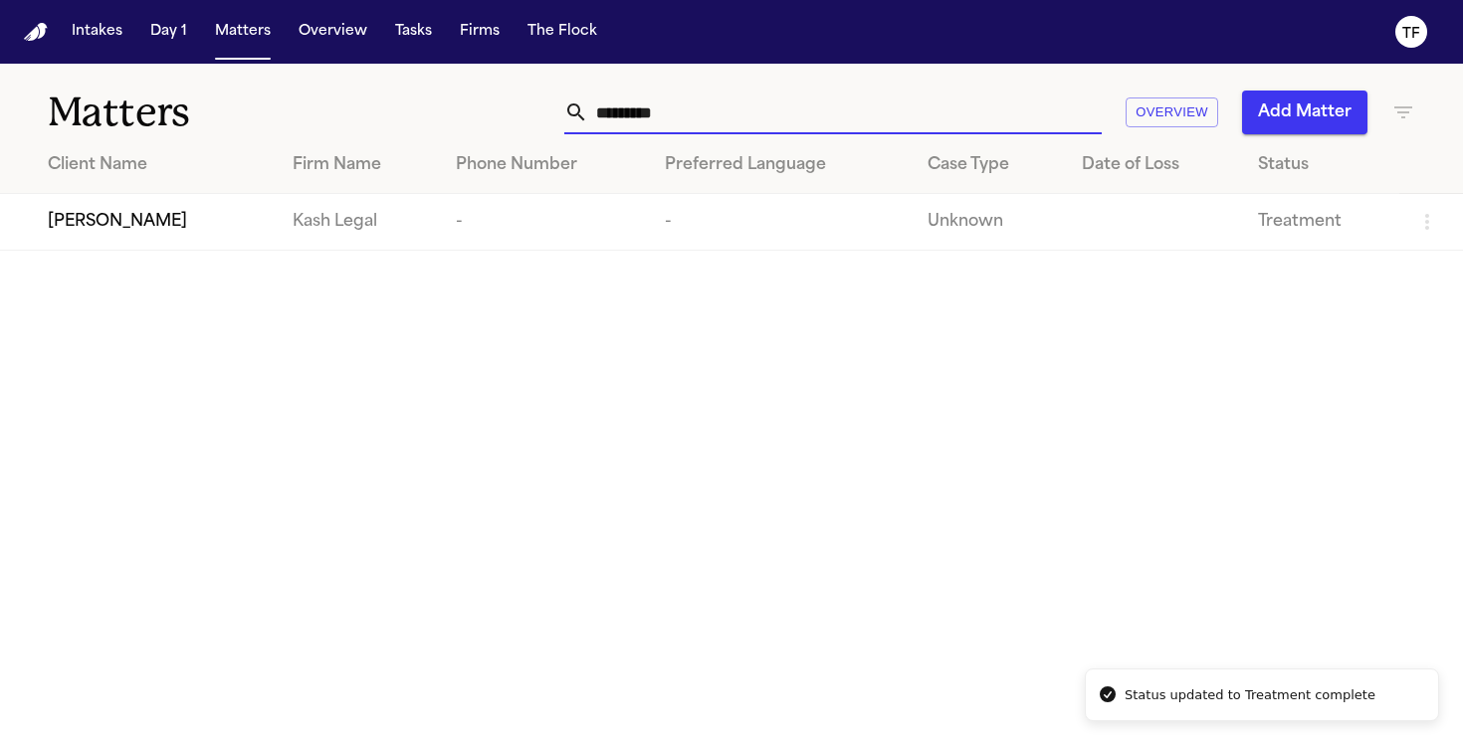
click at [676, 125] on input "*********" at bounding box center [845, 113] width 514 height 44
click at [163, 232] on div "[PERSON_NAME]" at bounding box center [154, 222] width 213 height 24
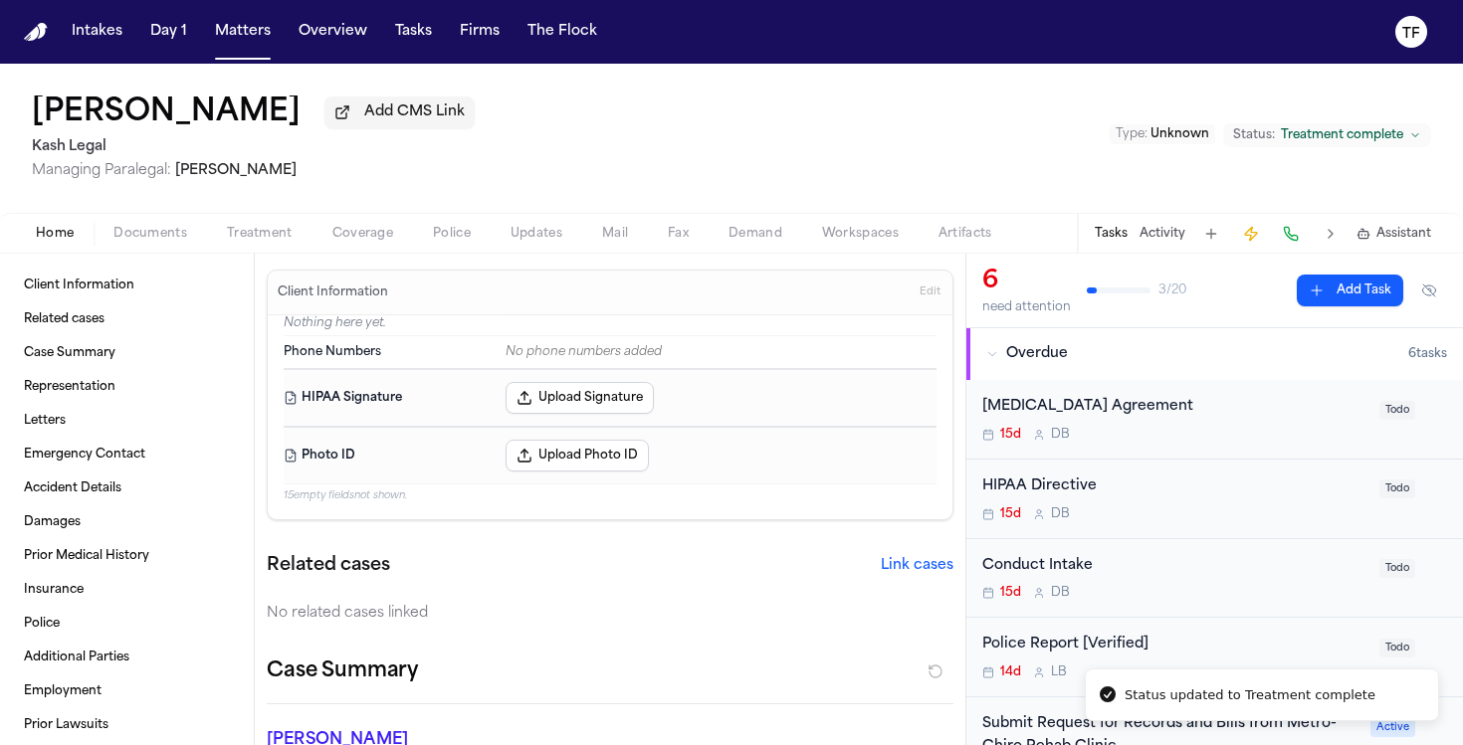
click at [904, 556] on div "Related cases Link cases" at bounding box center [610, 566] width 687 height 28
click at [903, 564] on button "Link cases" at bounding box center [917, 566] width 73 height 20
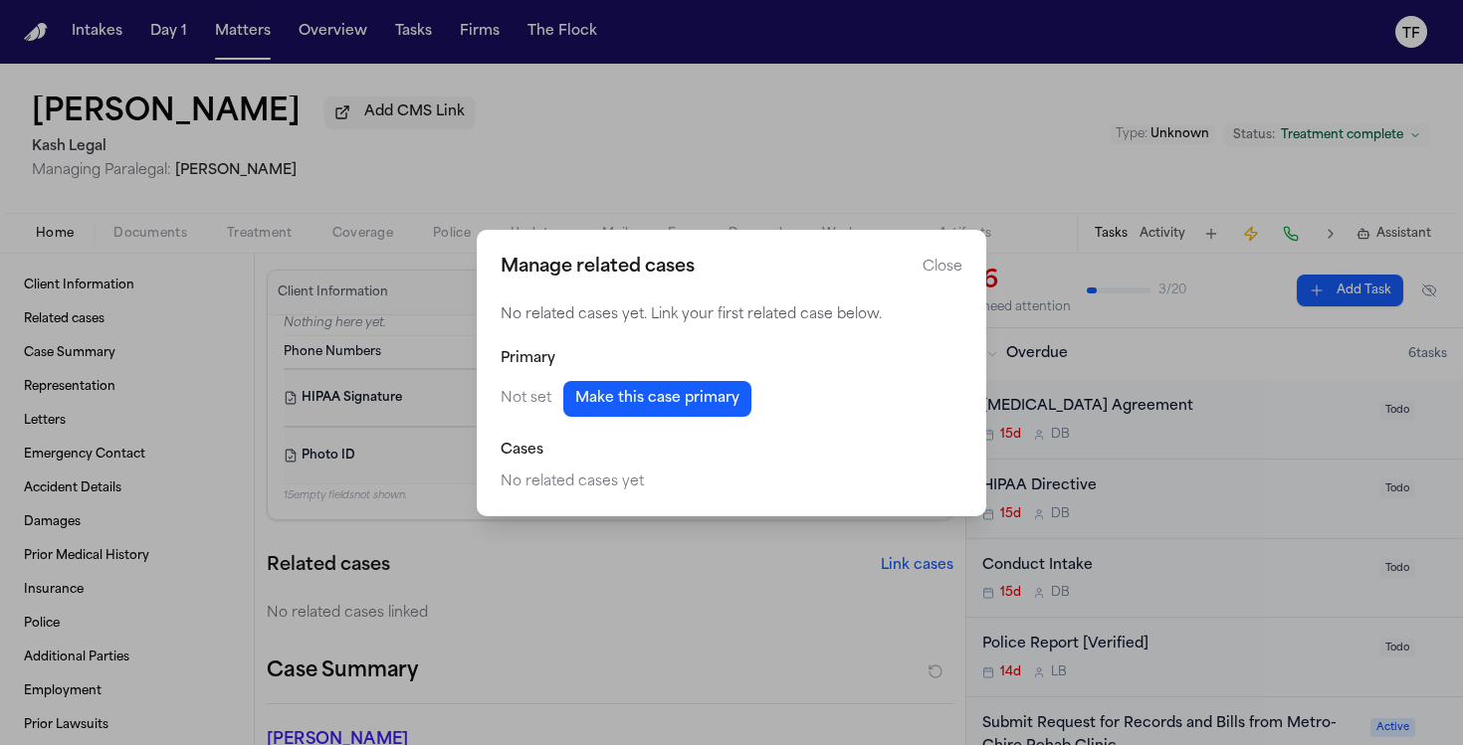
click at [598, 385] on button "Make this case primary" at bounding box center [657, 399] width 188 height 36
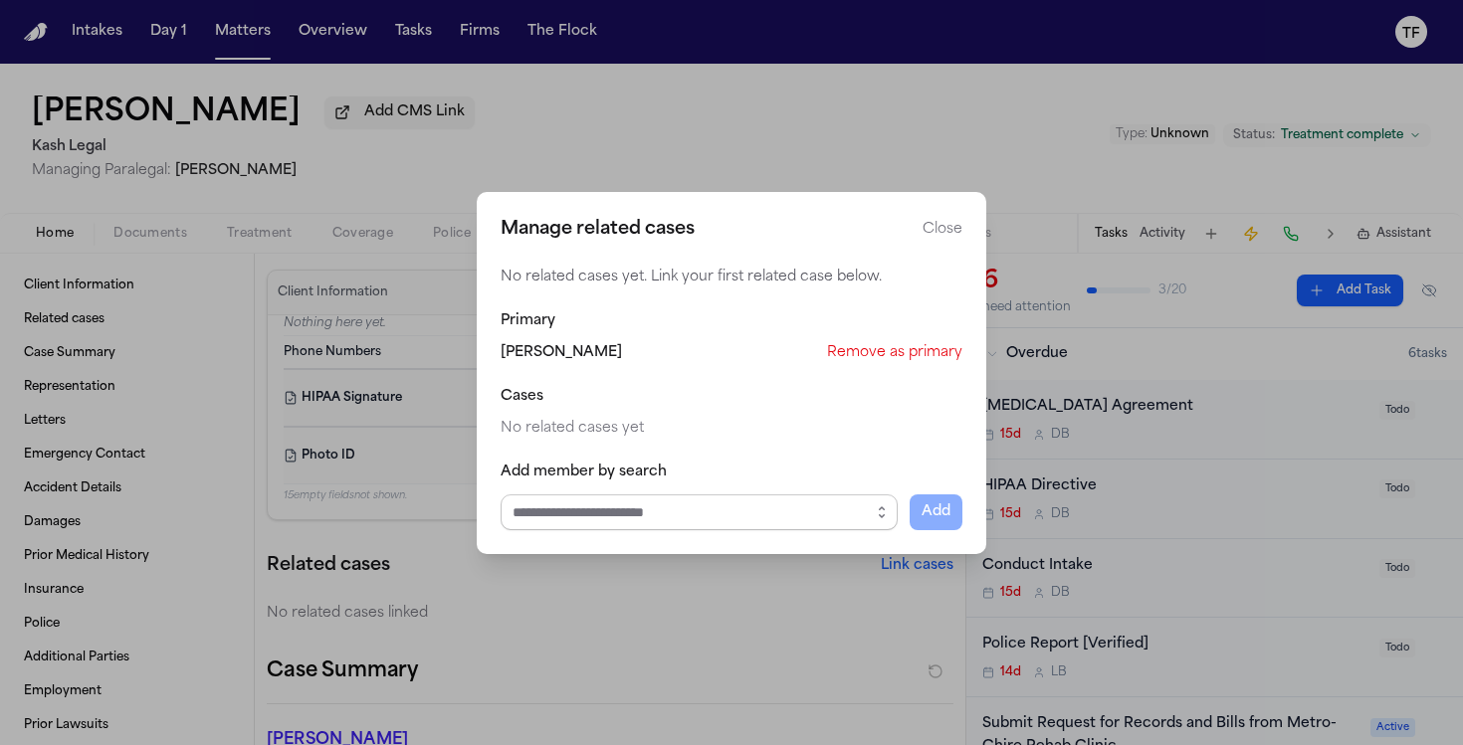
click at [713, 512] on input "Select case to add" at bounding box center [699, 513] width 397 height 36
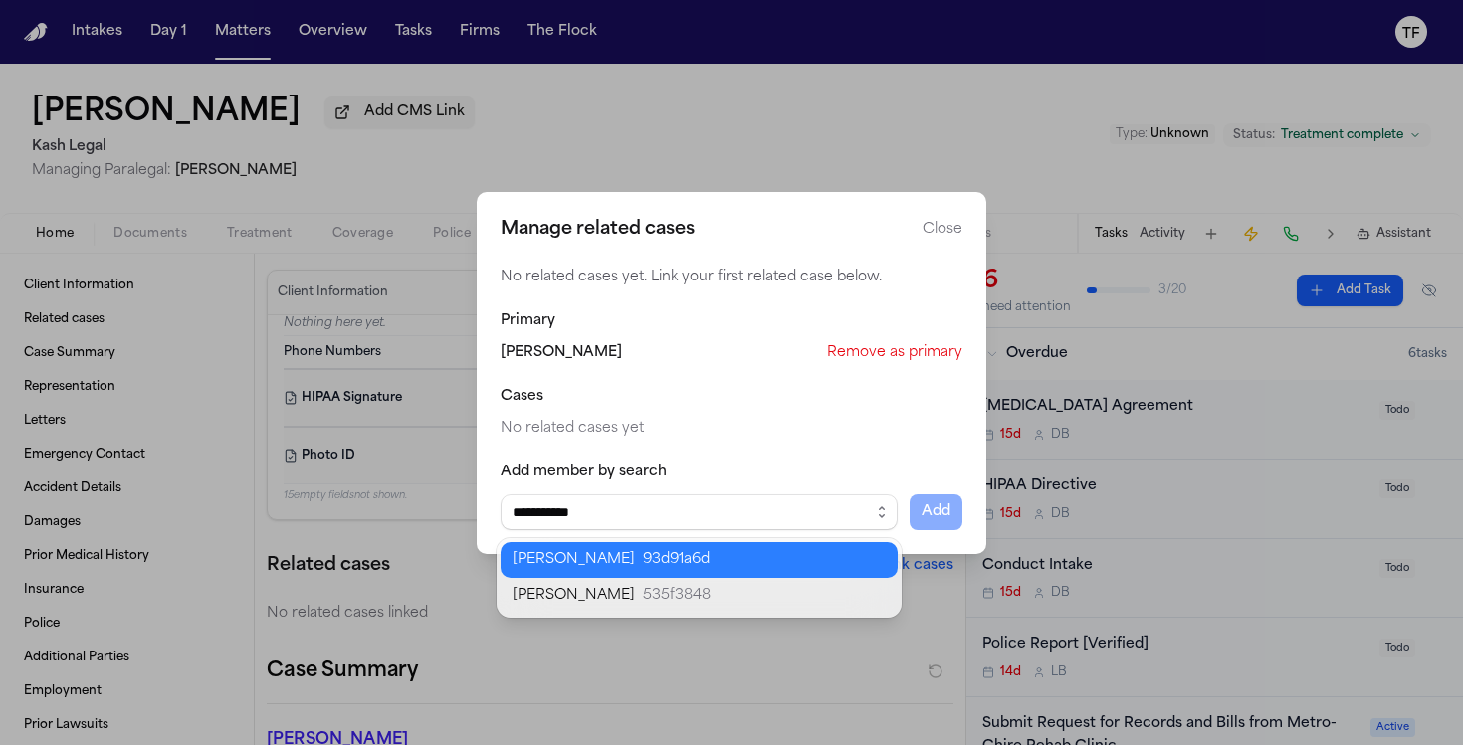
type input "**********"
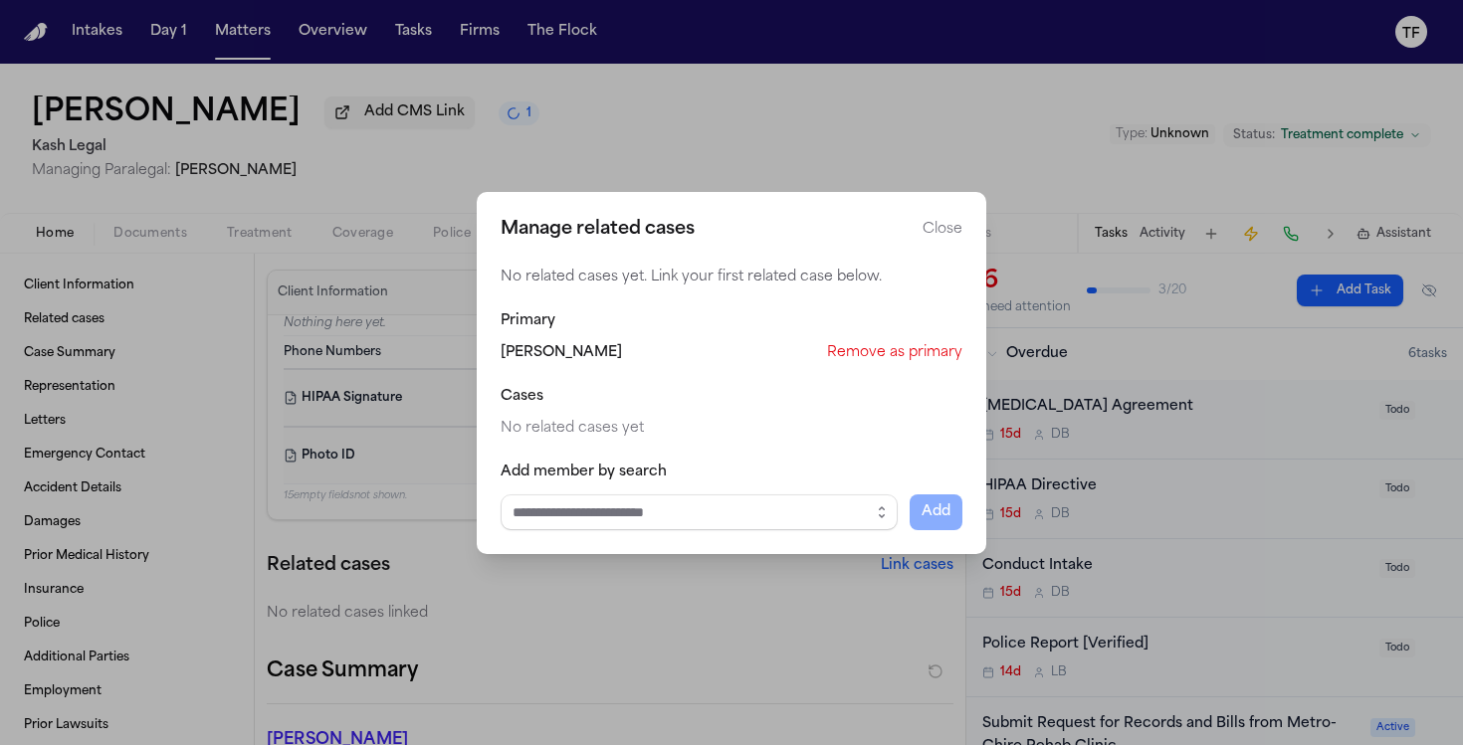
click at [940, 239] on button "Close" at bounding box center [943, 230] width 40 height 20
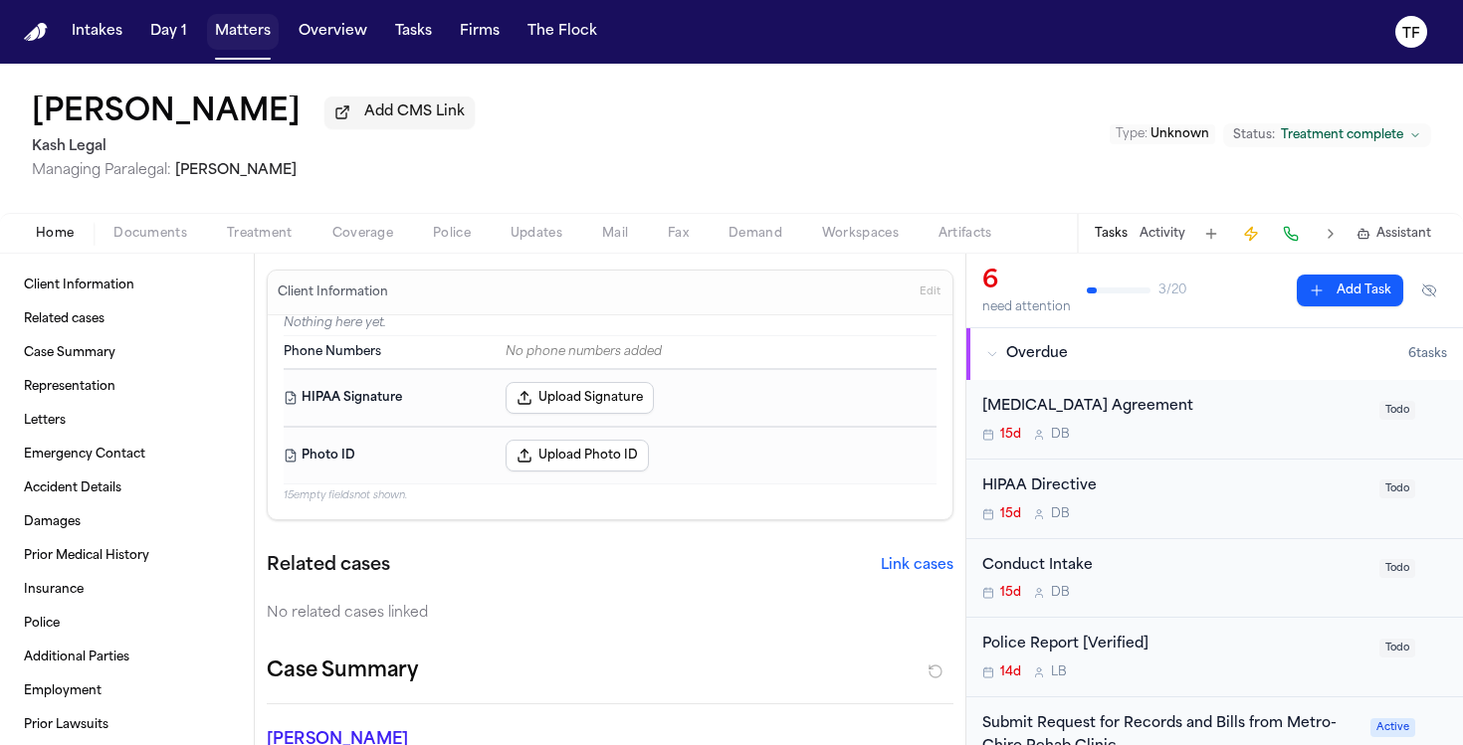
click at [248, 39] on button "Matters" at bounding box center [243, 32] width 72 height 36
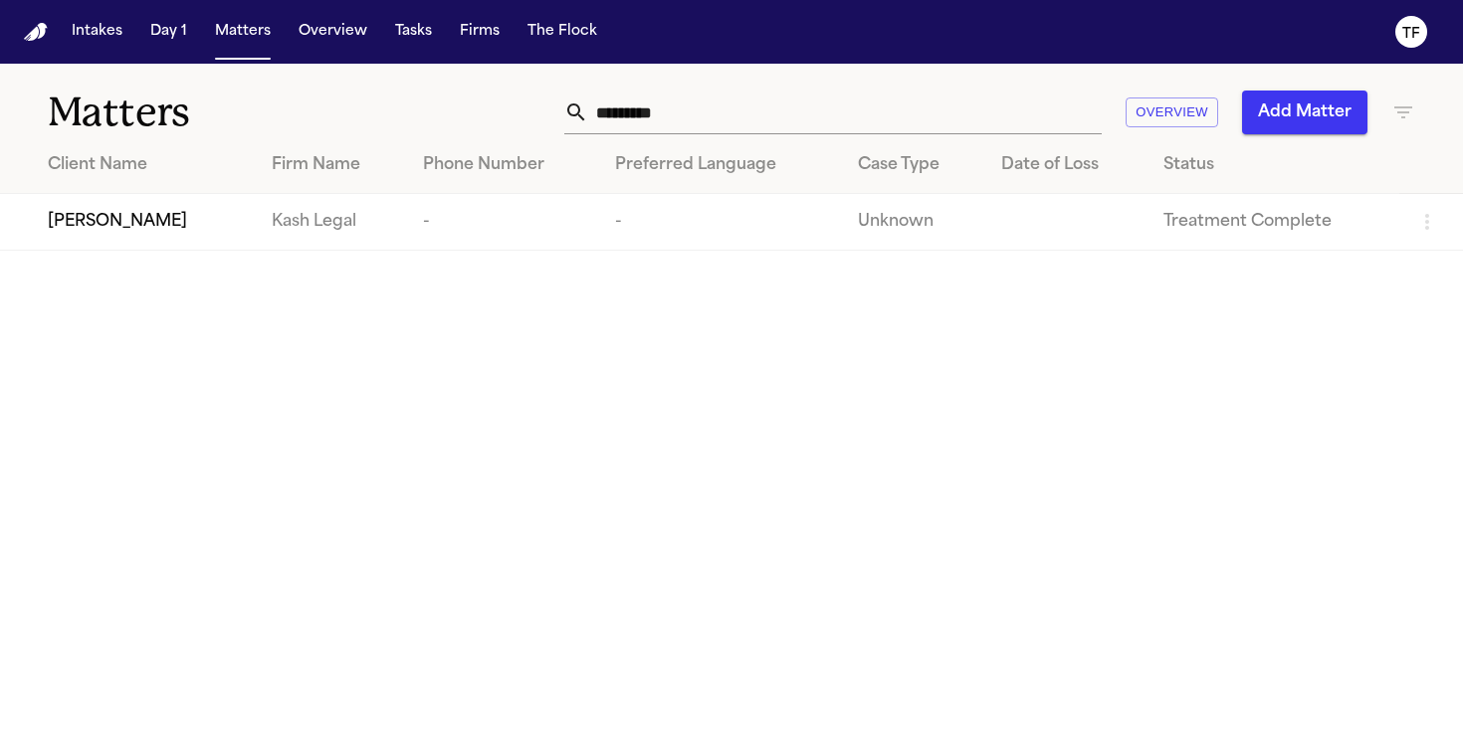
click at [852, 137] on th "Case Type" at bounding box center [913, 165] width 142 height 57
click at [834, 117] on input "*********" at bounding box center [845, 113] width 514 height 44
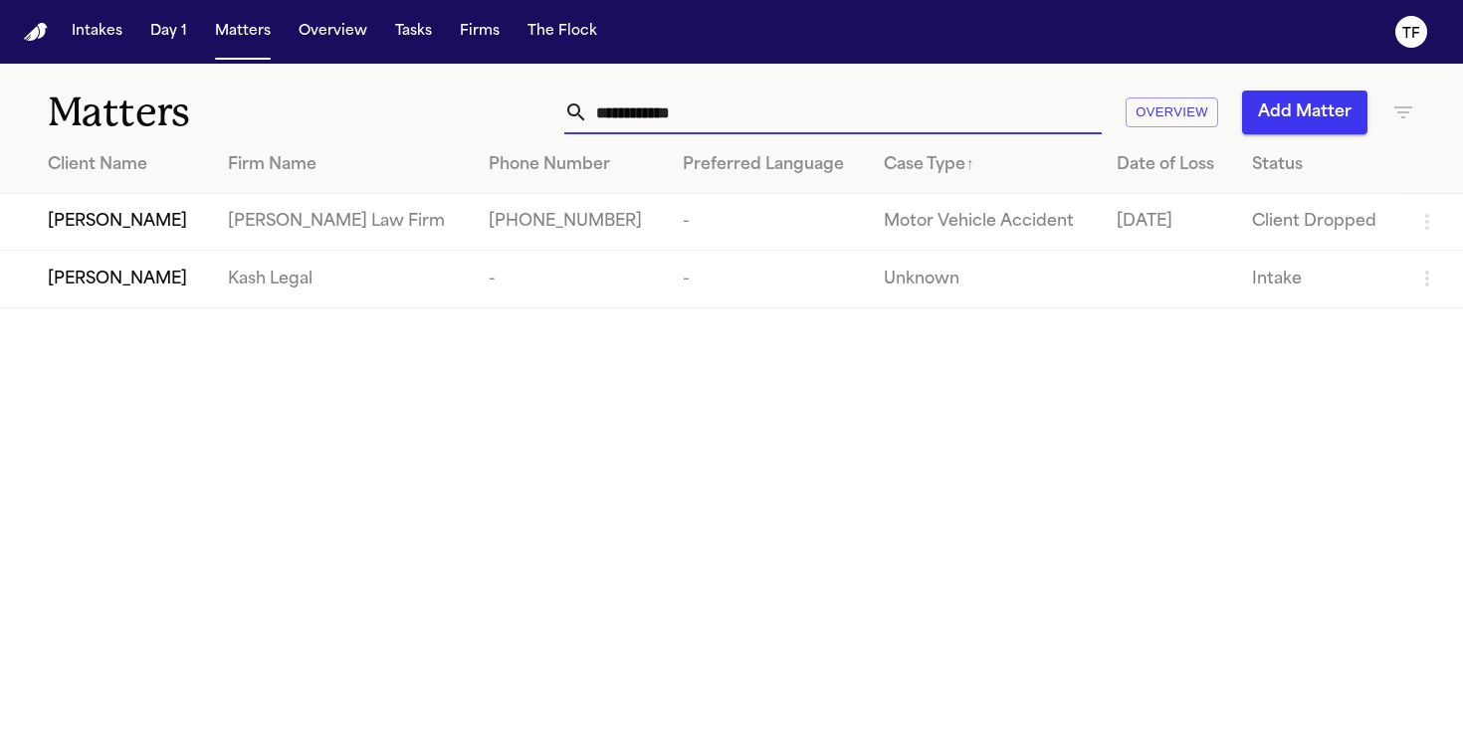
type input "**********"
click at [358, 271] on td "Kash Legal" at bounding box center [342, 279] width 261 height 57
click at [149, 292] on span "[PERSON_NAME]" at bounding box center [117, 280] width 139 height 24
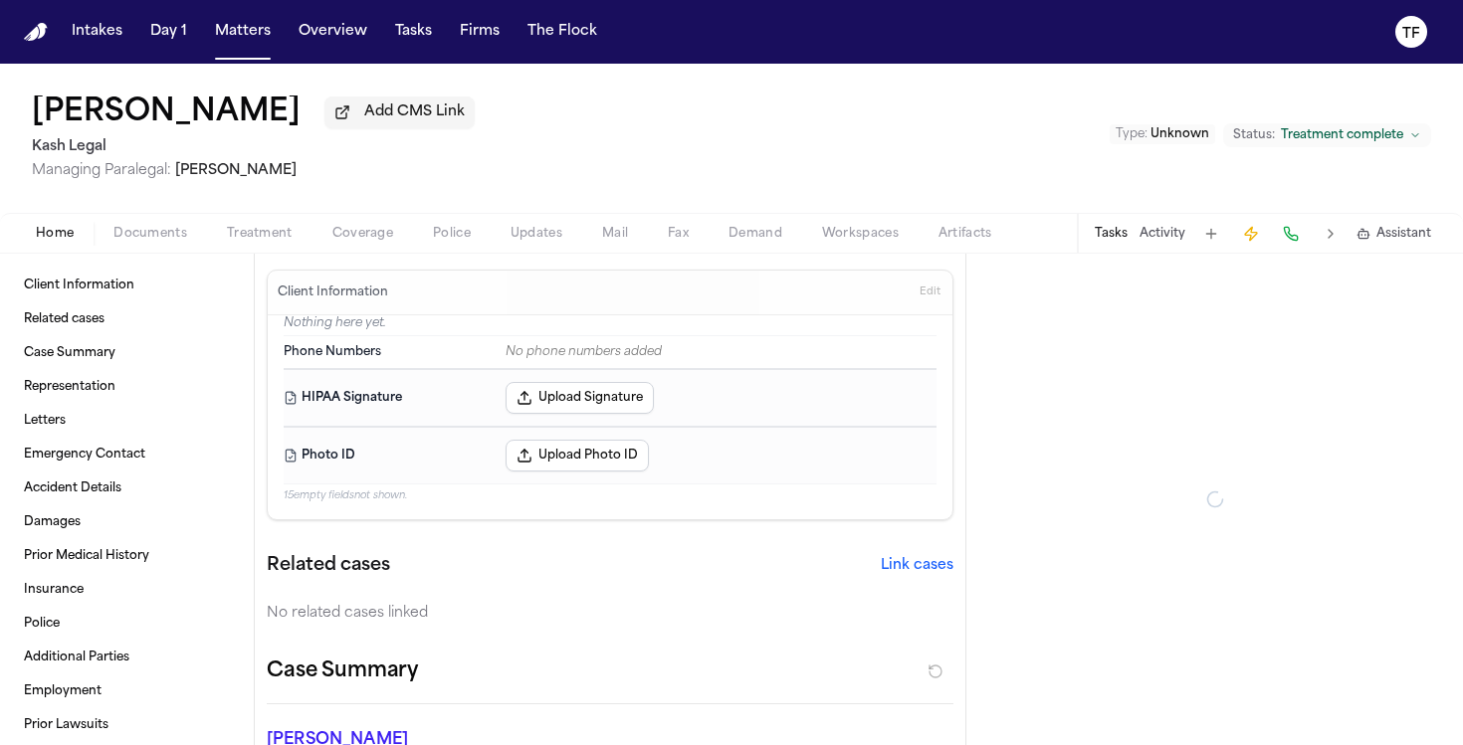
click at [167, 251] on div "Home Documents Treatment Coverage Police Updates Mail Fax Demand Workspaces Art…" at bounding box center [731, 233] width 1463 height 40
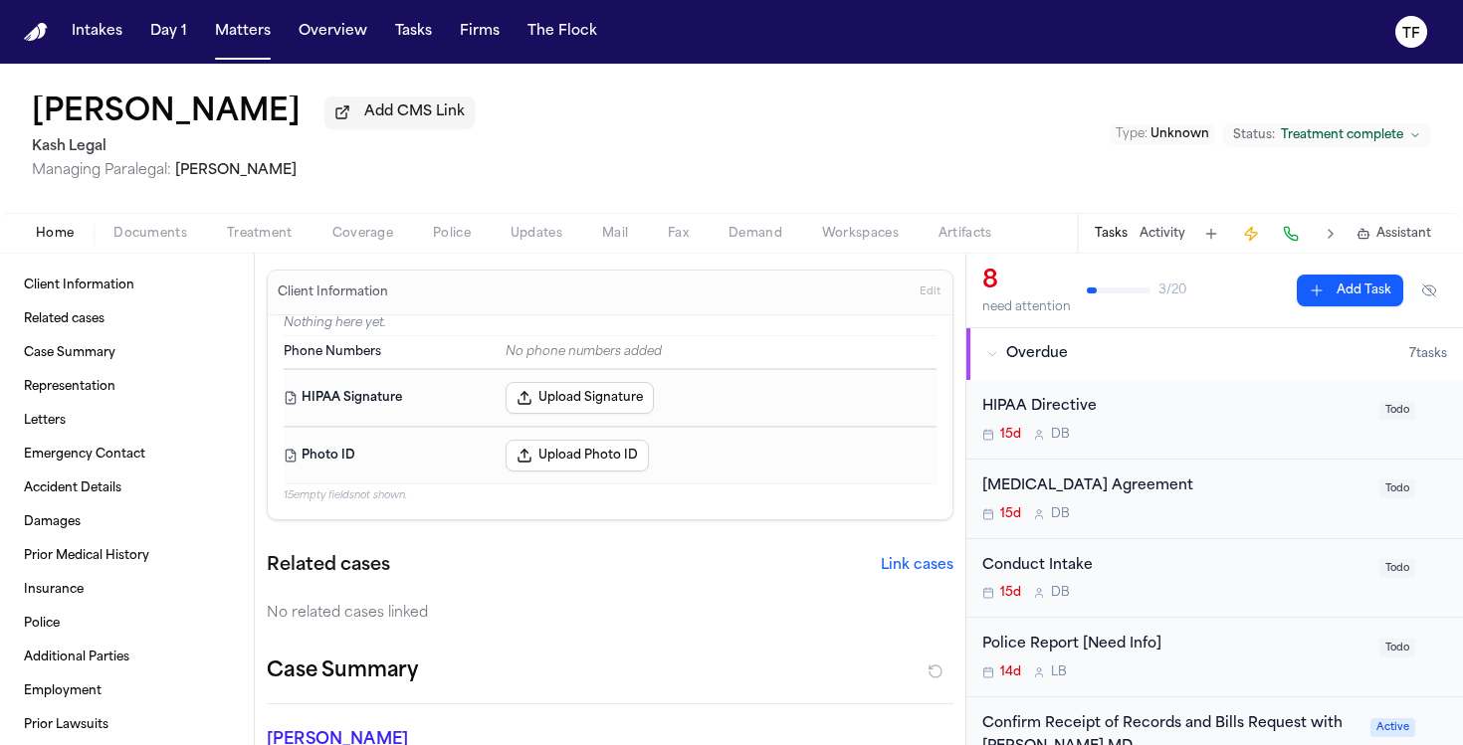
click at [165, 233] on span "Documents" at bounding box center [150, 234] width 74 height 16
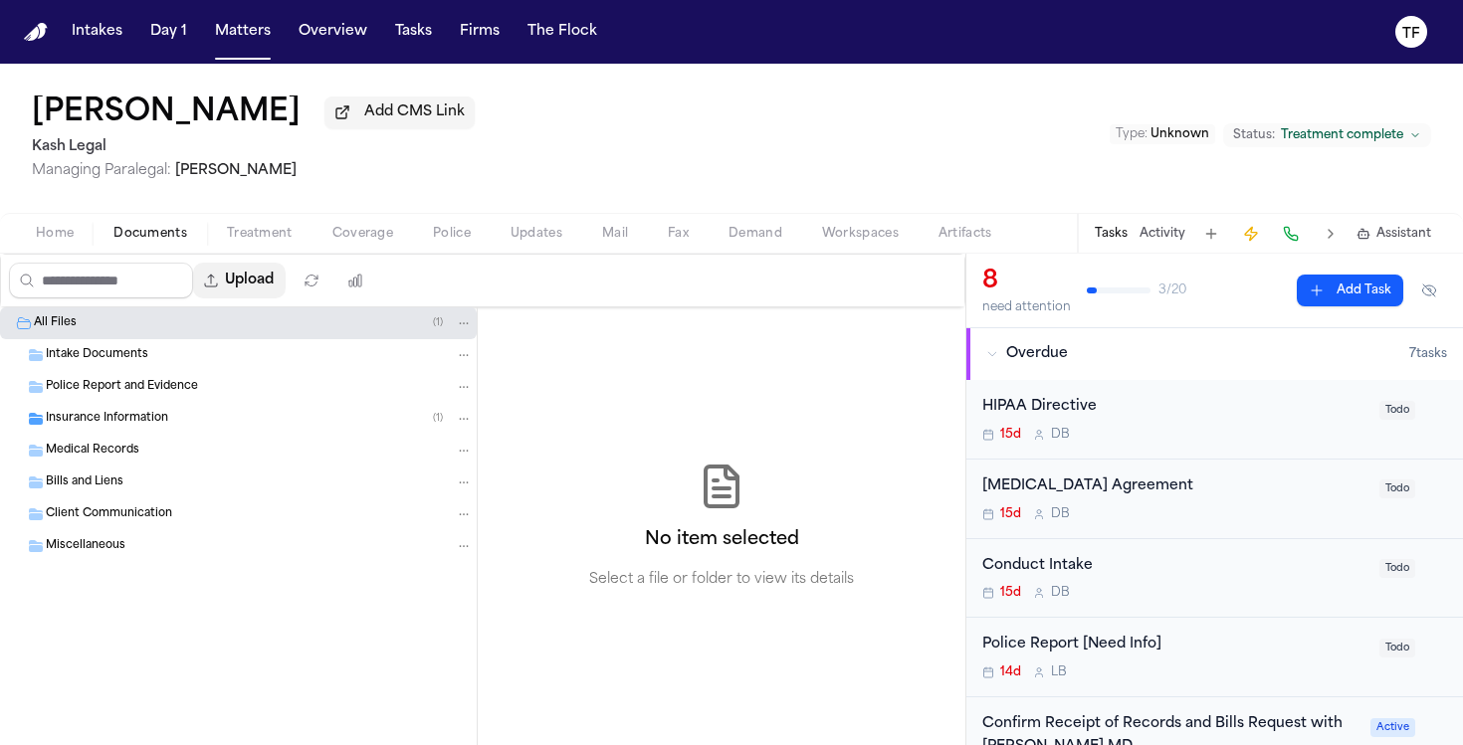
click at [254, 282] on button "Upload" at bounding box center [239, 281] width 93 height 36
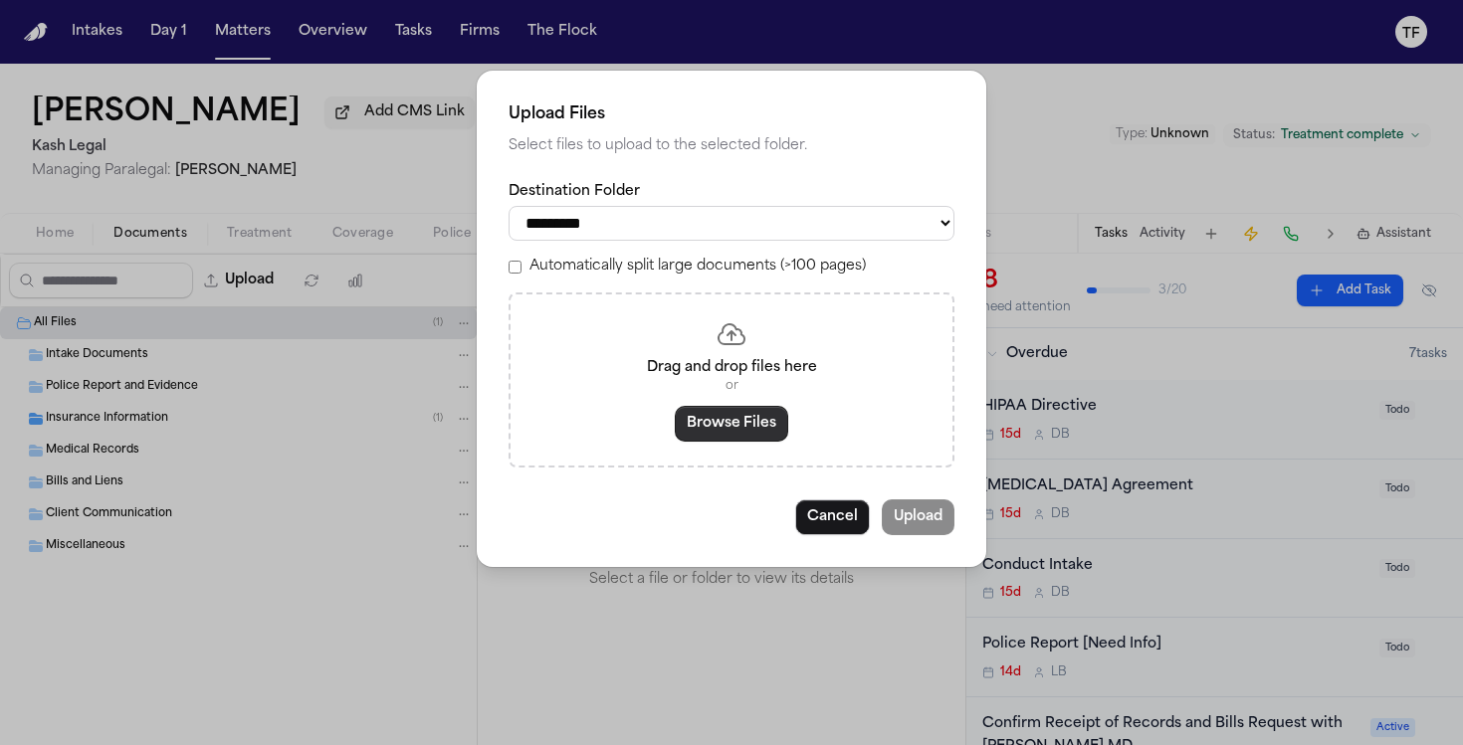
click at [711, 435] on button "Browse Files" at bounding box center [731, 424] width 113 height 36
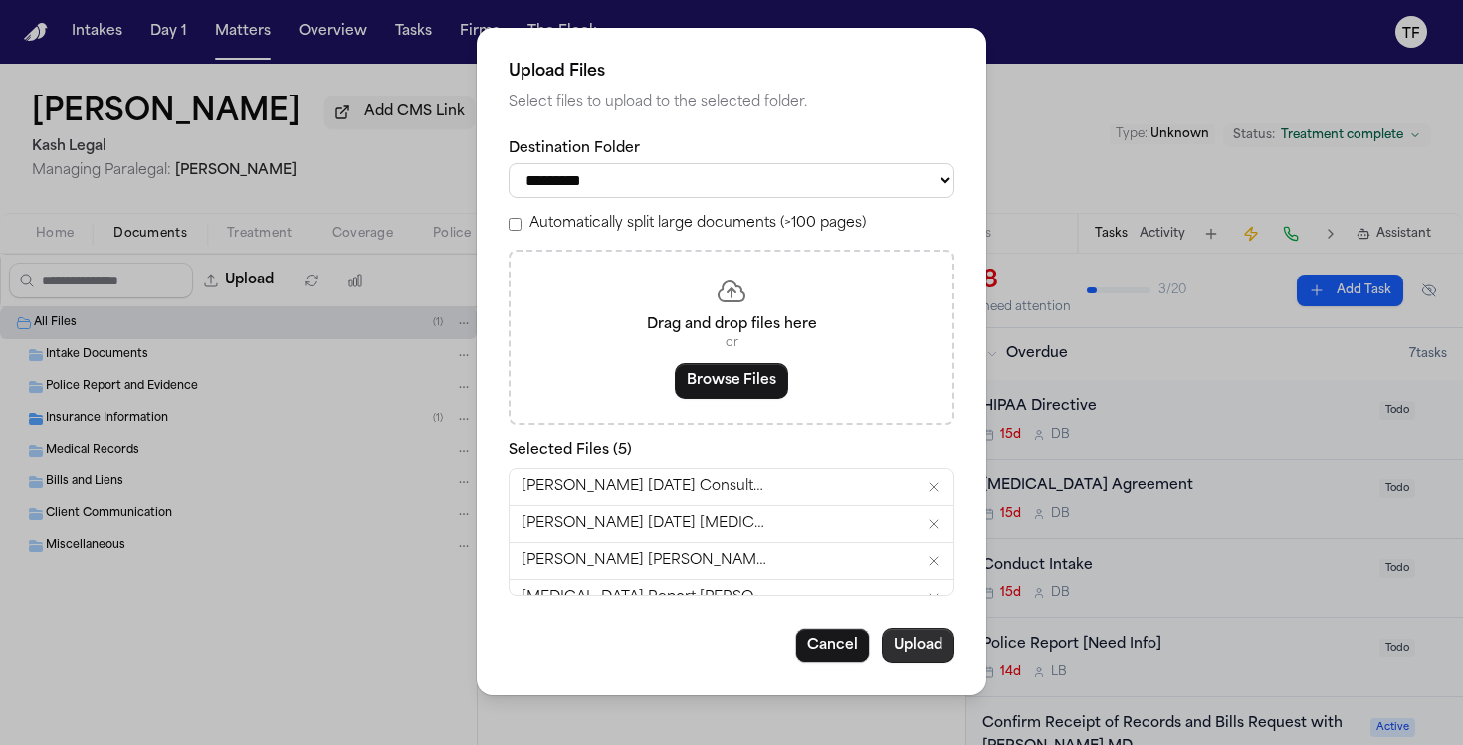
click at [925, 647] on button "Upload" at bounding box center [918, 646] width 73 height 36
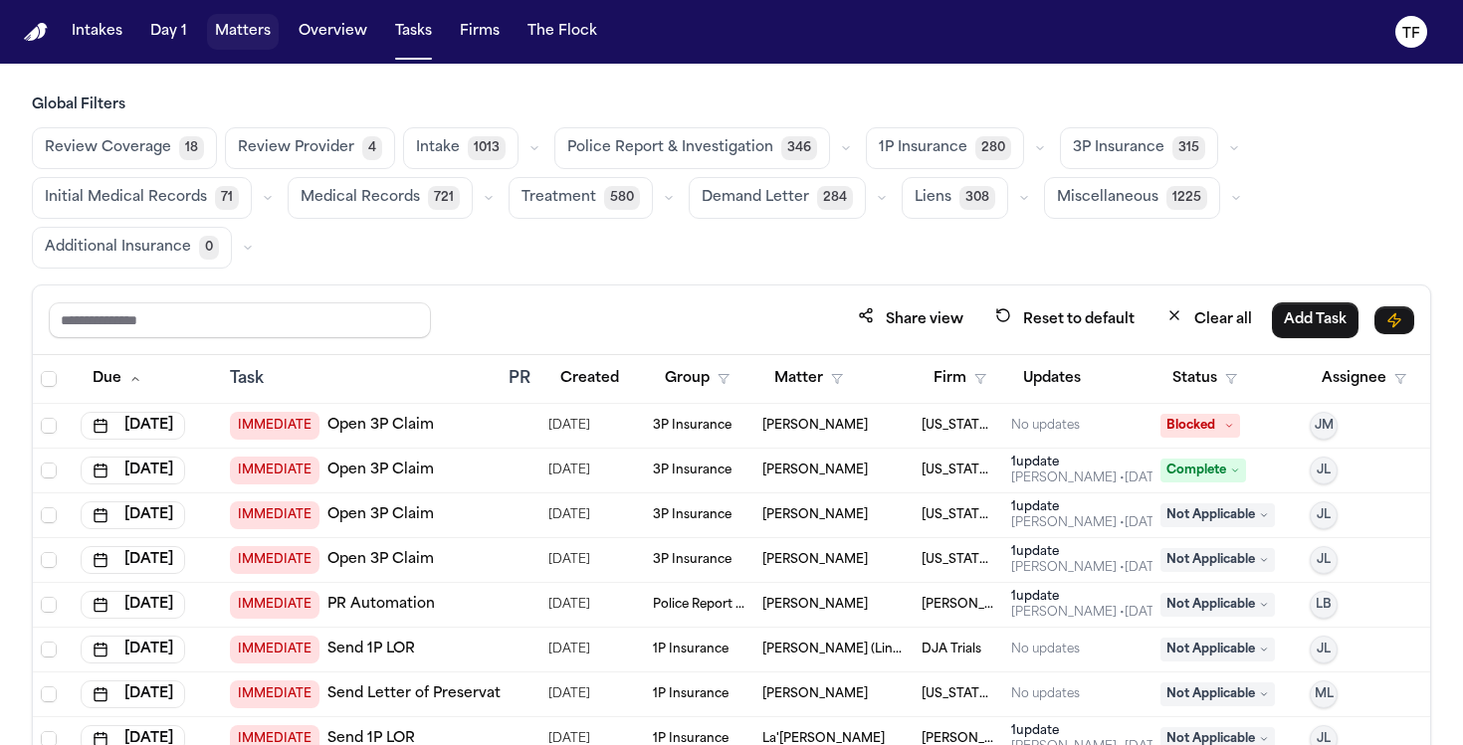
click at [257, 30] on button "Matters" at bounding box center [243, 32] width 72 height 36
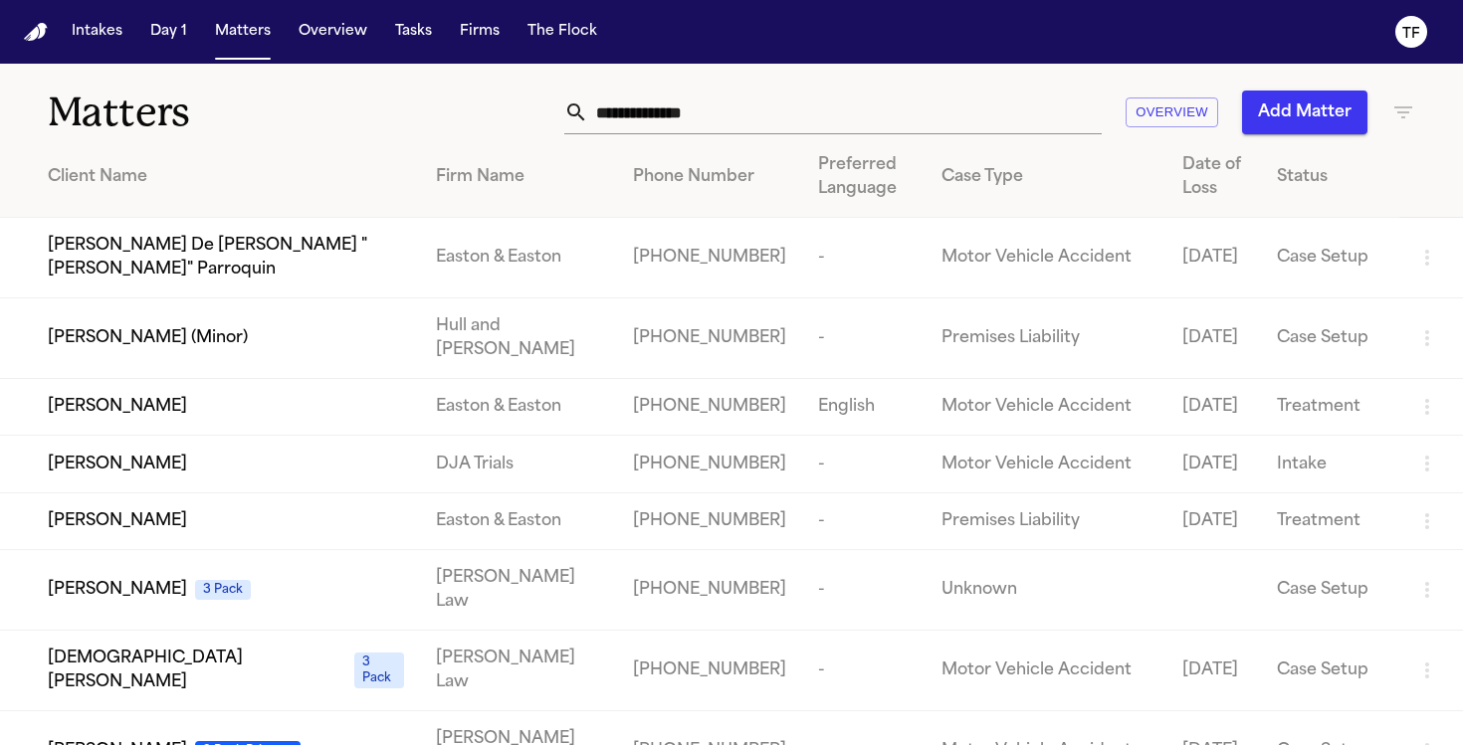
click at [646, 108] on input "text" at bounding box center [845, 113] width 514 height 44
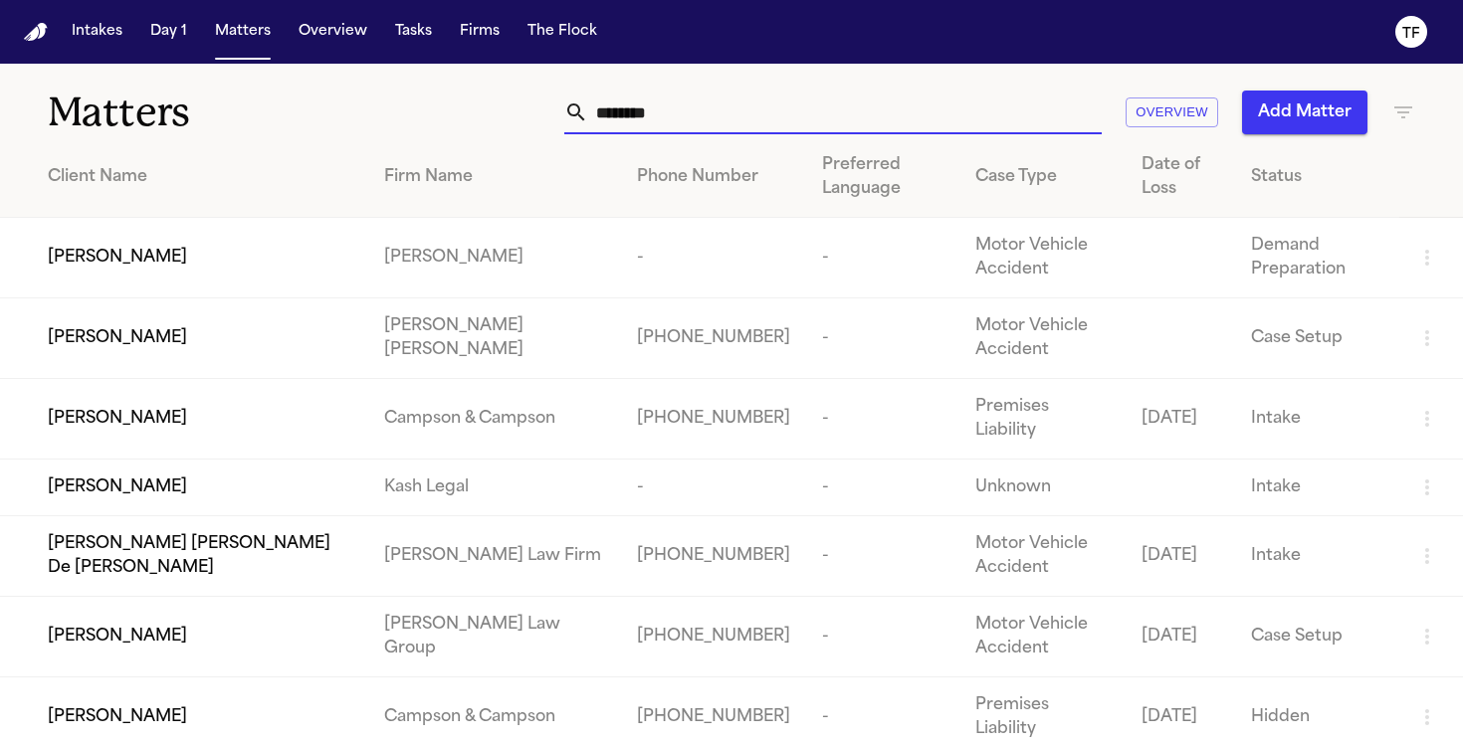
type input "********"
click at [368, 499] on td "[PERSON_NAME]" at bounding box center [184, 488] width 368 height 57
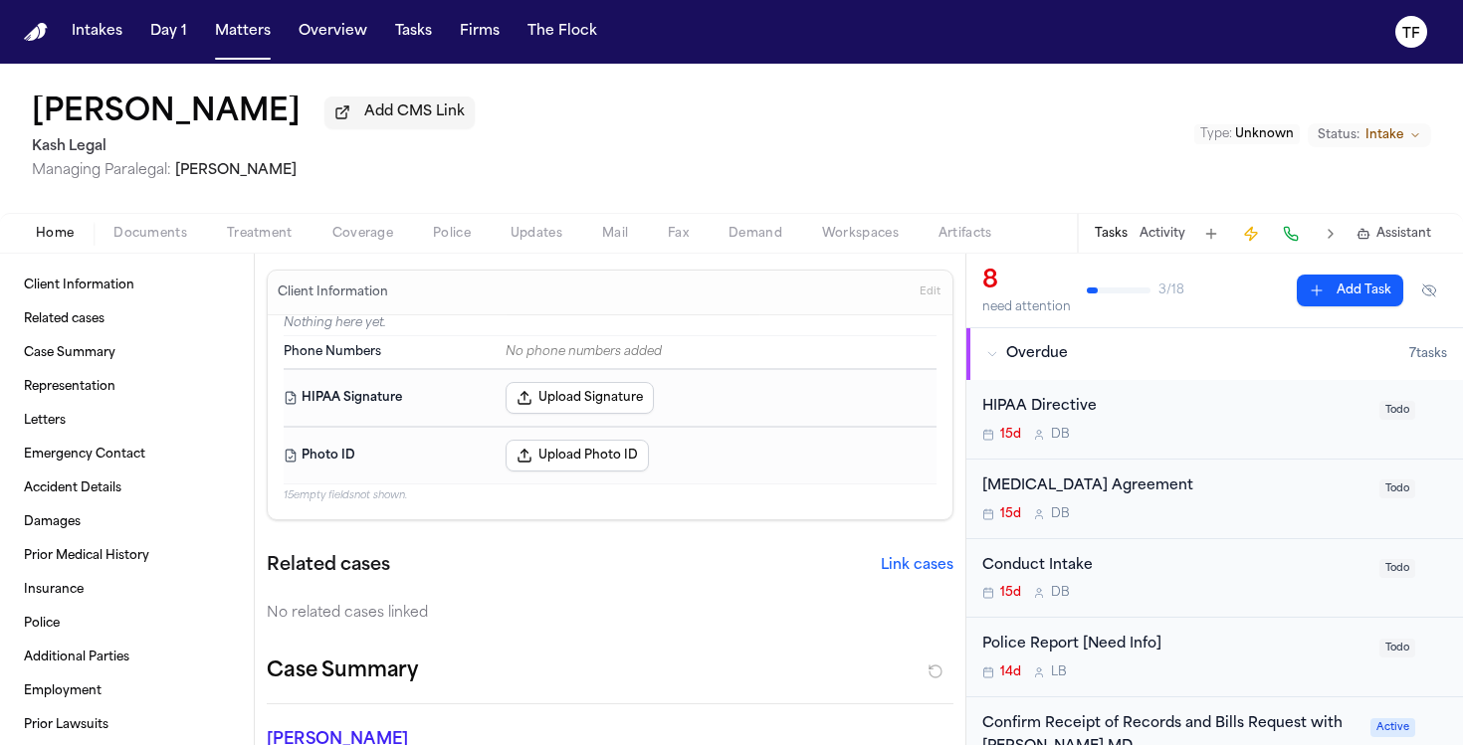
click at [1378, 150] on div "Type : Unknown Status: Intake" at bounding box center [1312, 138] width 237 height 33
click at [1373, 133] on span "Intake" at bounding box center [1385, 135] width 38 height 16
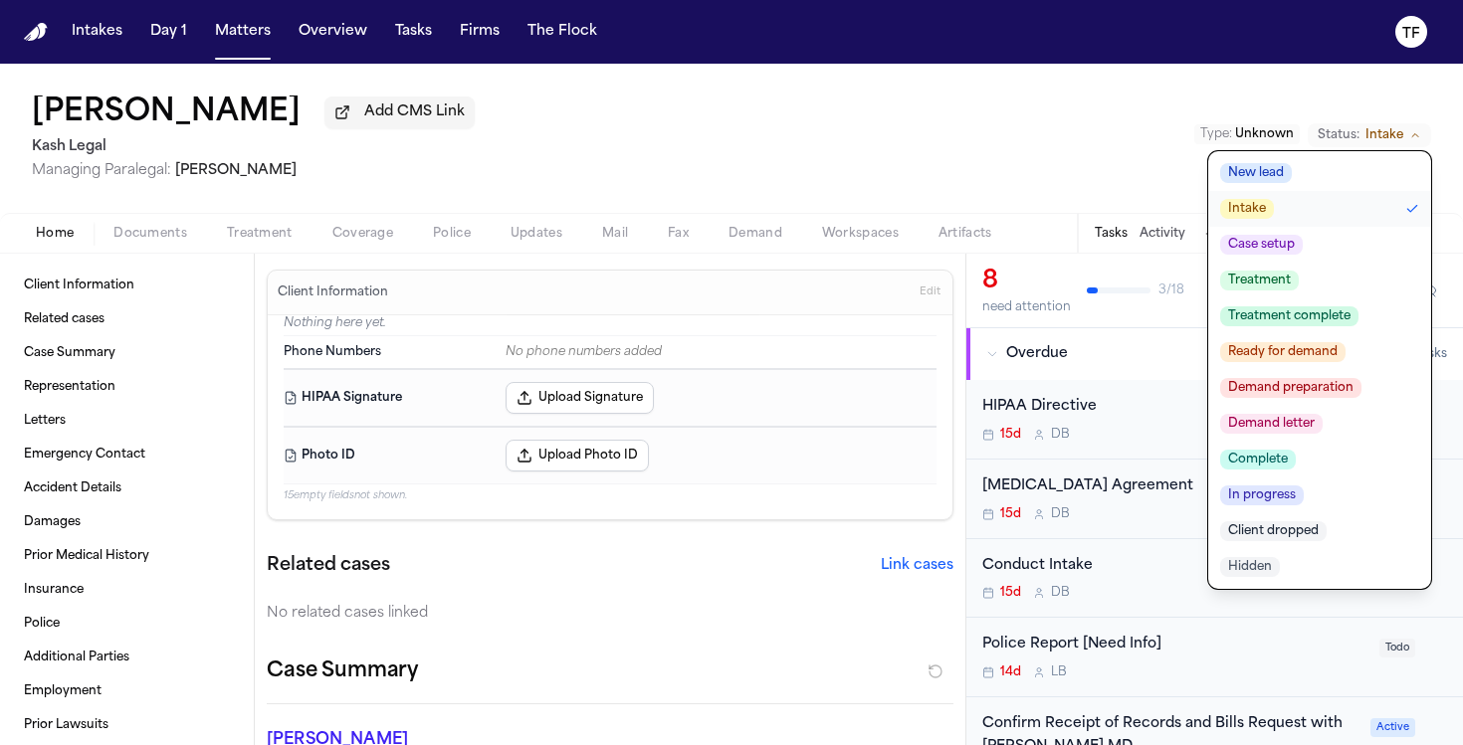
click at [1313, 322] on span "Treatment complete" at bounding box center [1289, 317] width 138 height 20
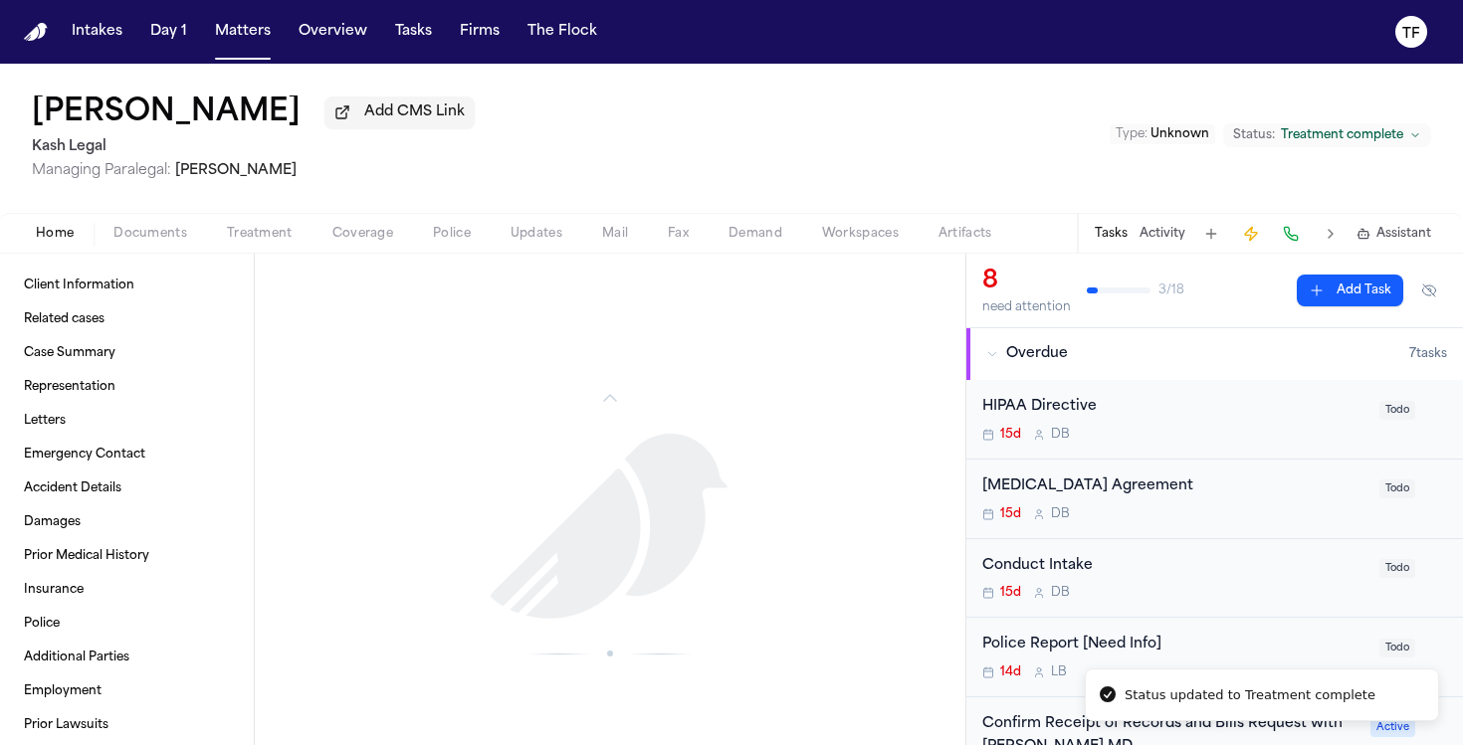
scroll to position [1966, 0]
